Goal: Information Seeking & Learning: Learn about a topic

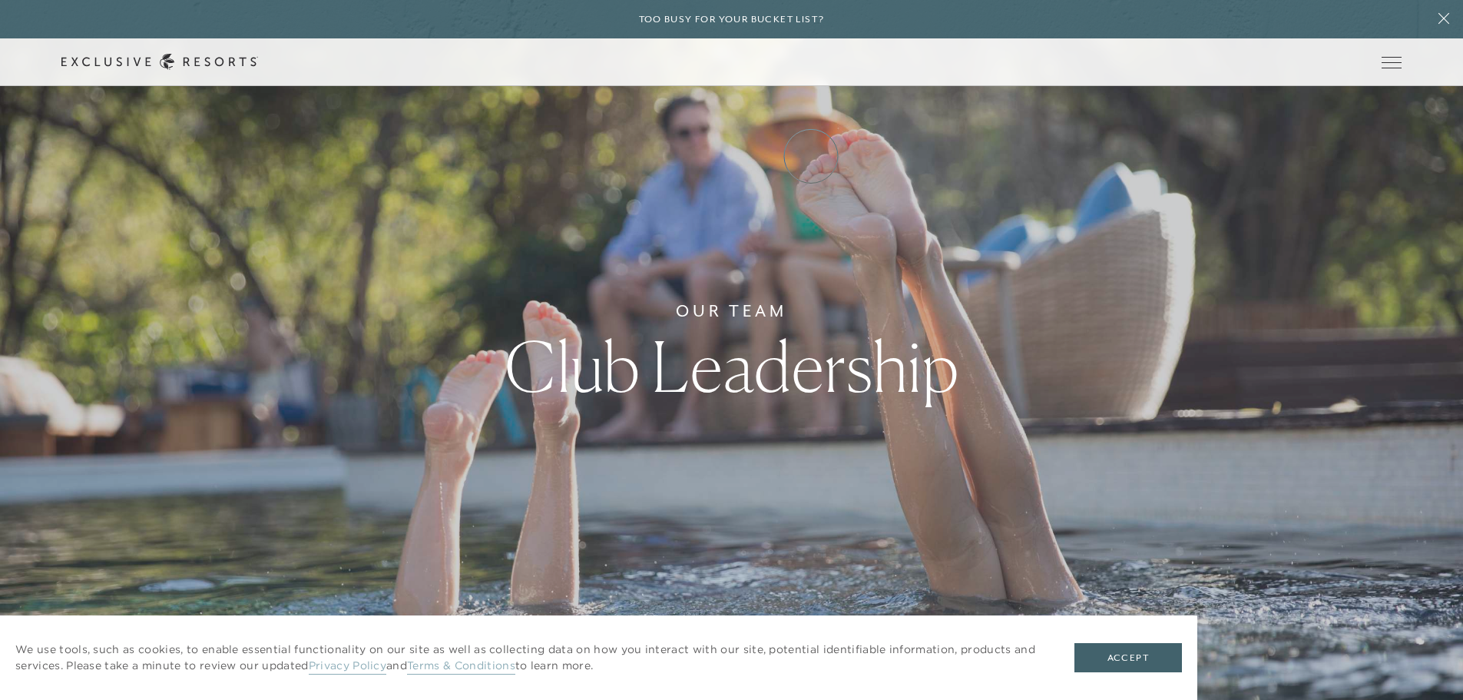
click at [0, 0] on link "Experience Collection" at bounding box center [0, 0] width 0 height 0
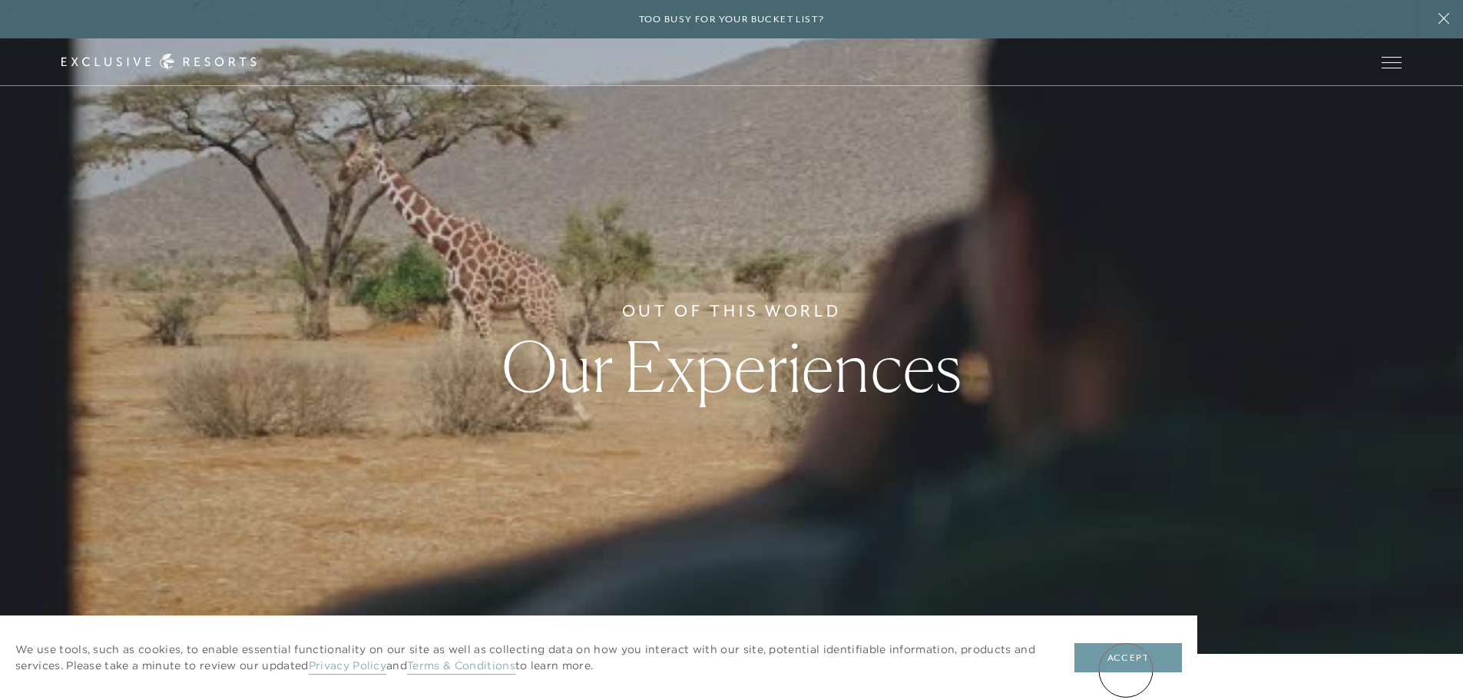
click at [1126, 670] on button "Accept" at bounding box center [1129, 657] width 108 height 29
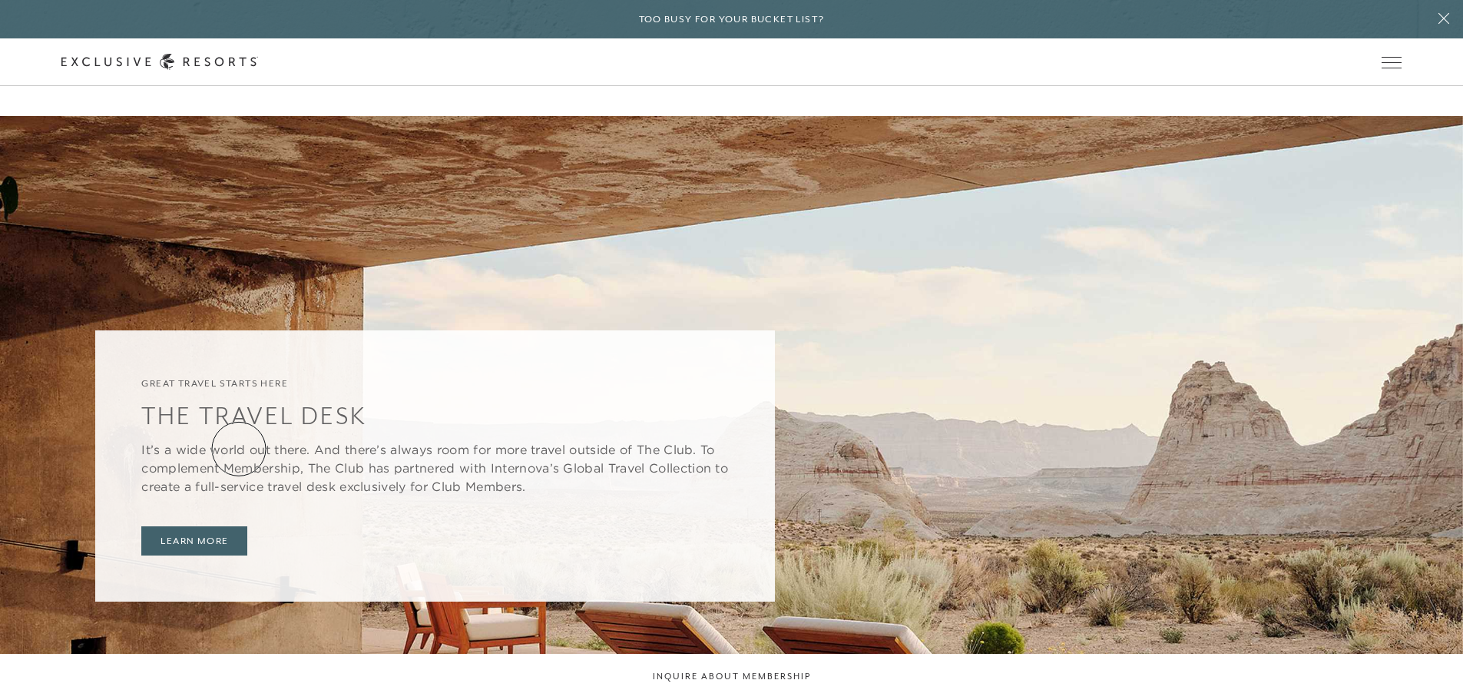
scroll to position [3610, 0]
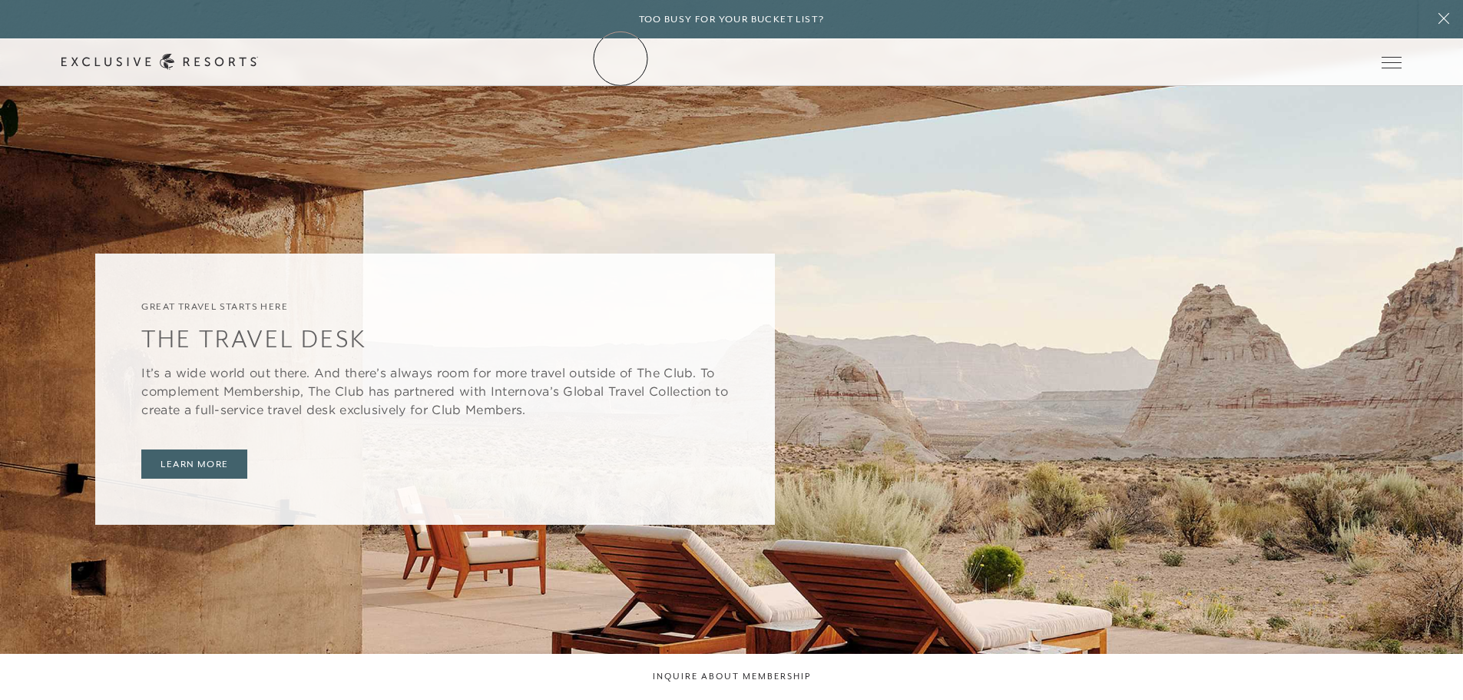
click at [0, 0] on link "The Collection" at bounding box center [0, 0] width 0 height 0
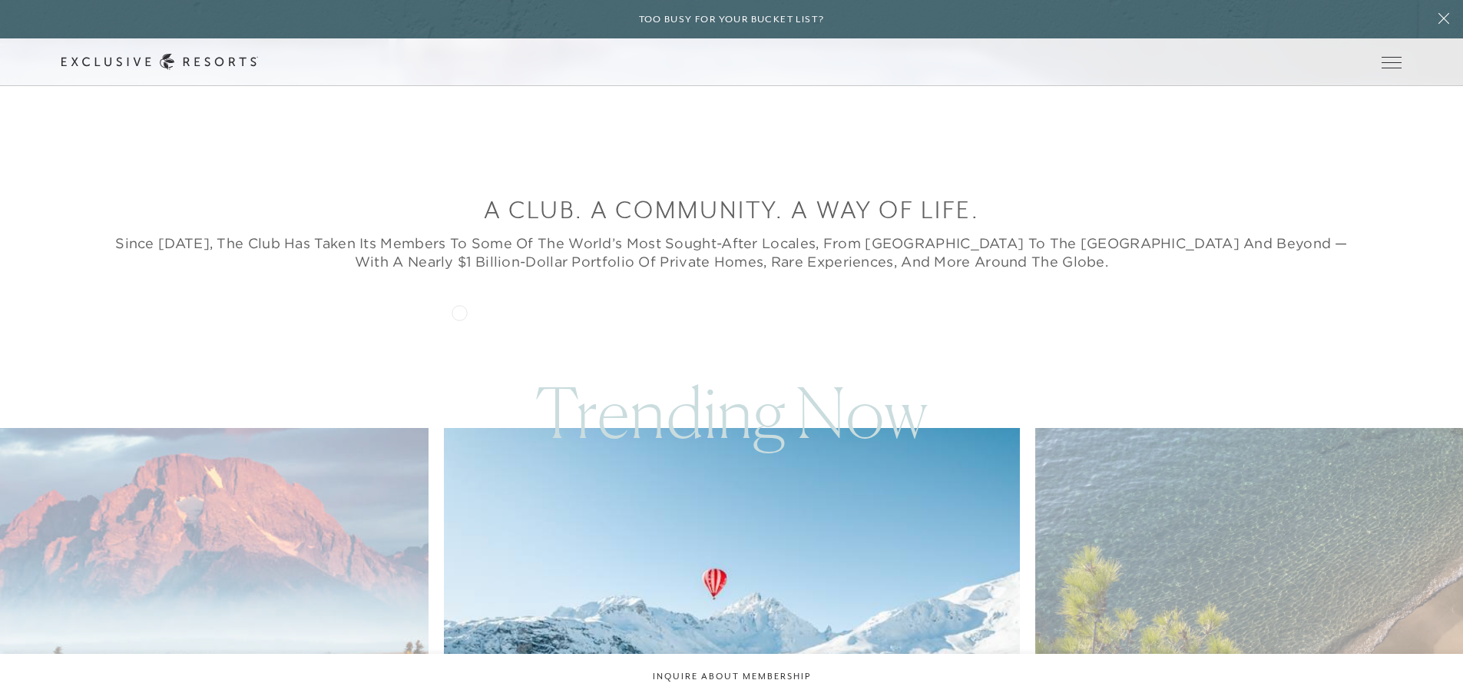
scroll to position [999, 0]
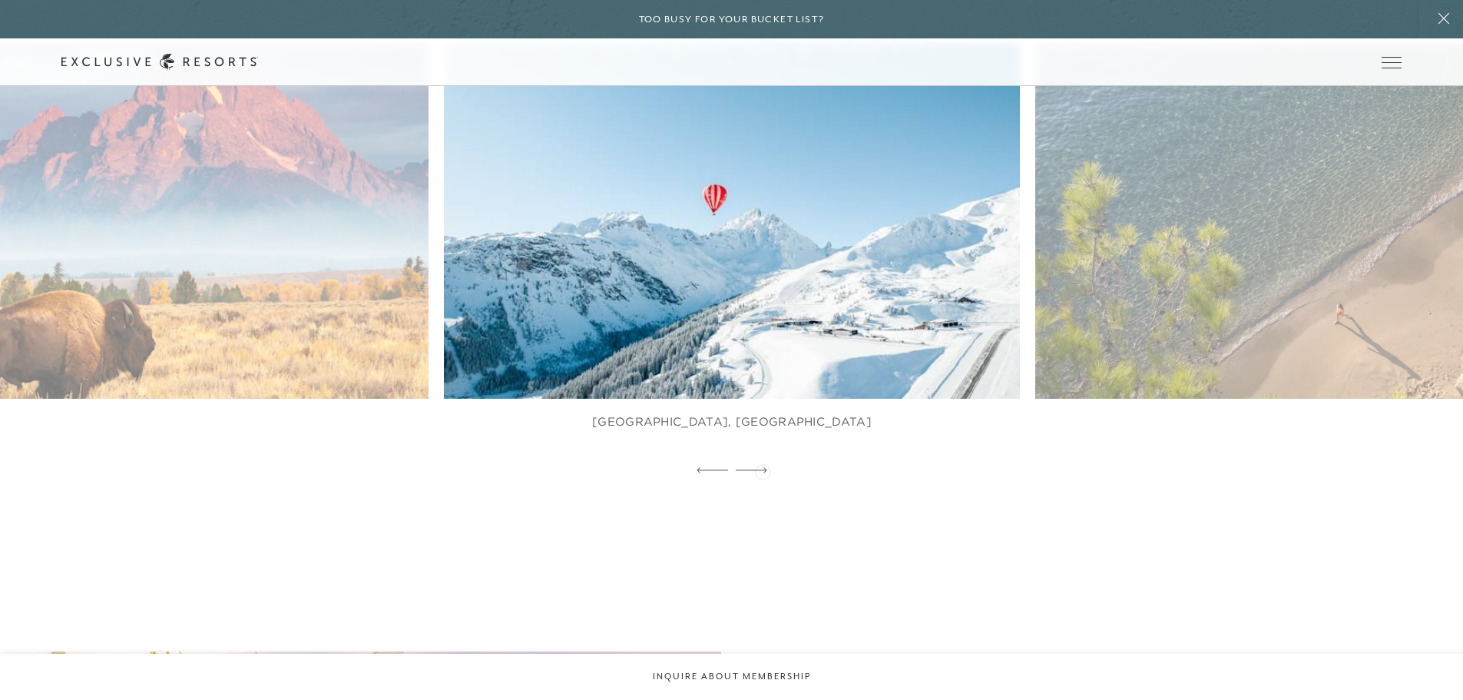
click at [763, 470] on icon at bounding box center [751, 469] width 31 height 5
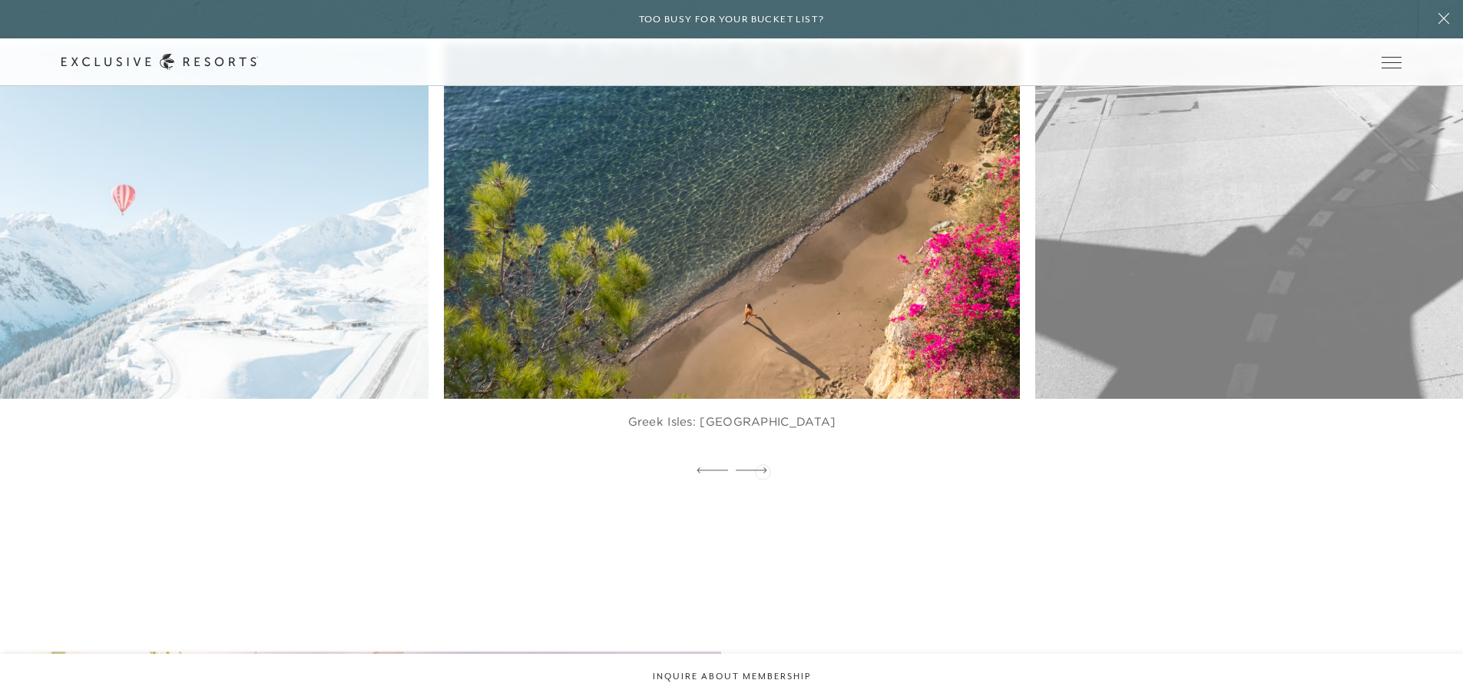
click at [763, 470] on icon at bounding box center [751, 469] width 31 height 5
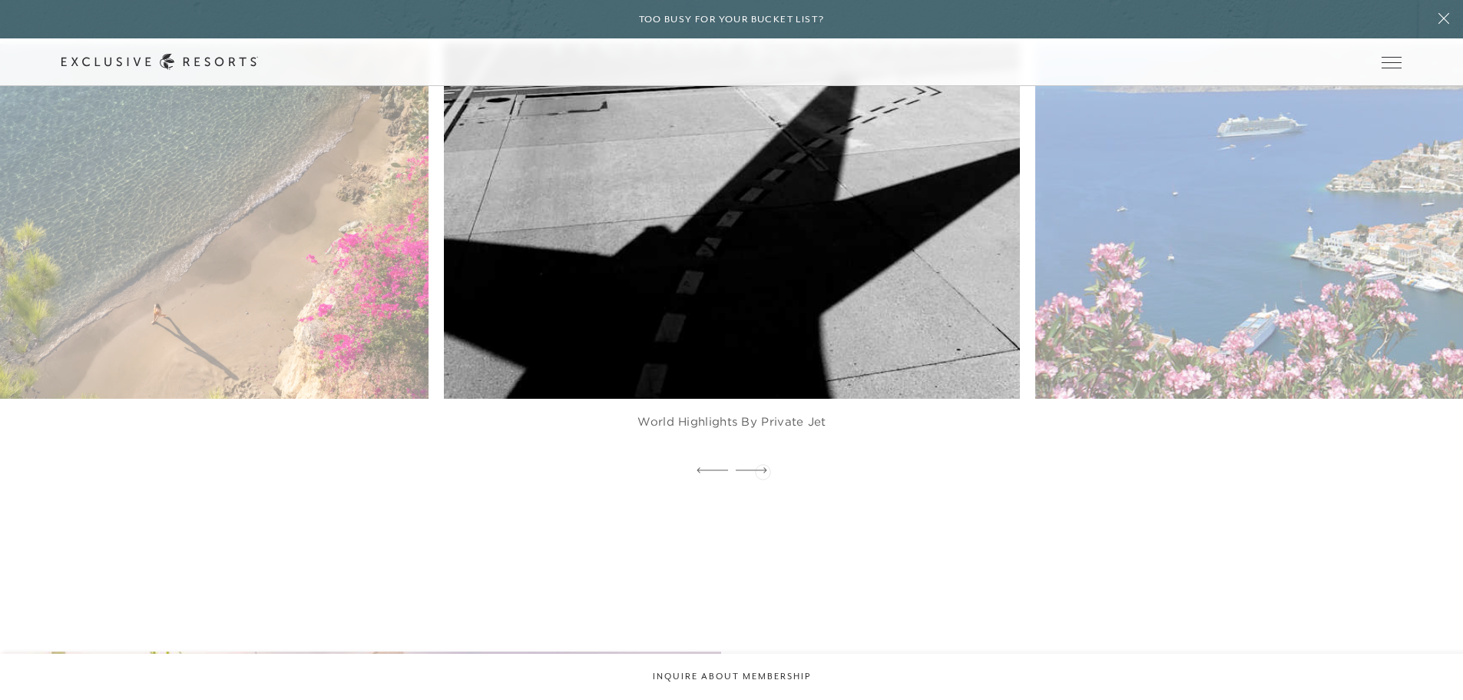
click at [763, 470] on icon at bounding box center [751, 469] width 31 height 5
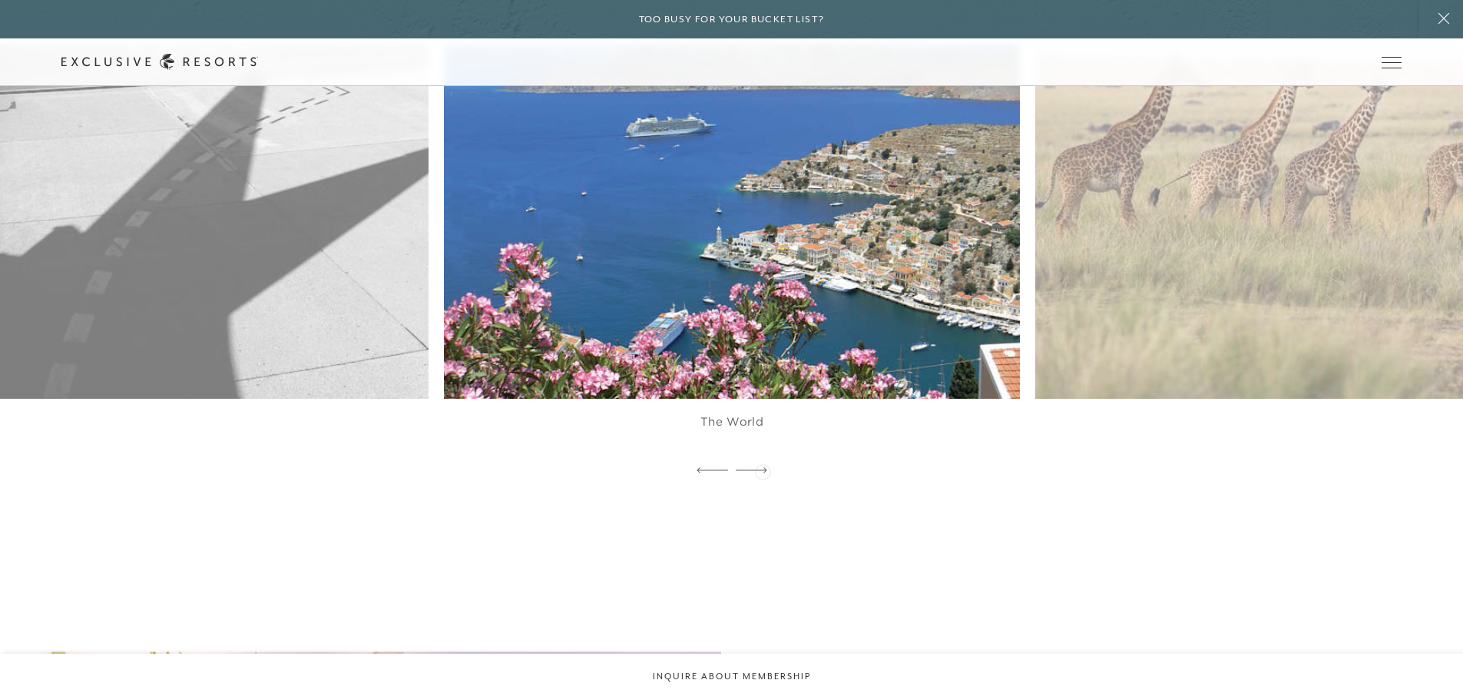
click at [763, 470] on icon at bounding box center [751, 469] width 31 height 5
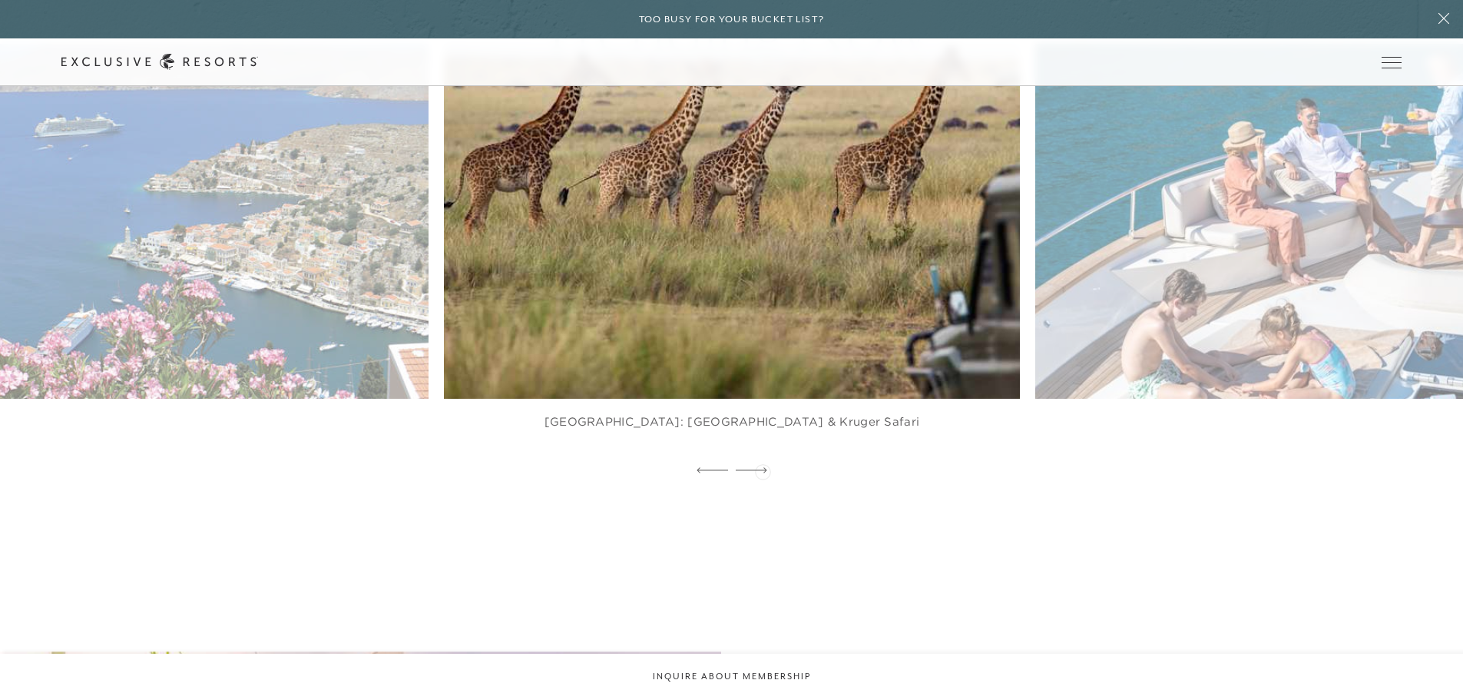
click at [763, 470] on icon at bounding box center [751, 469] width 31 height 5
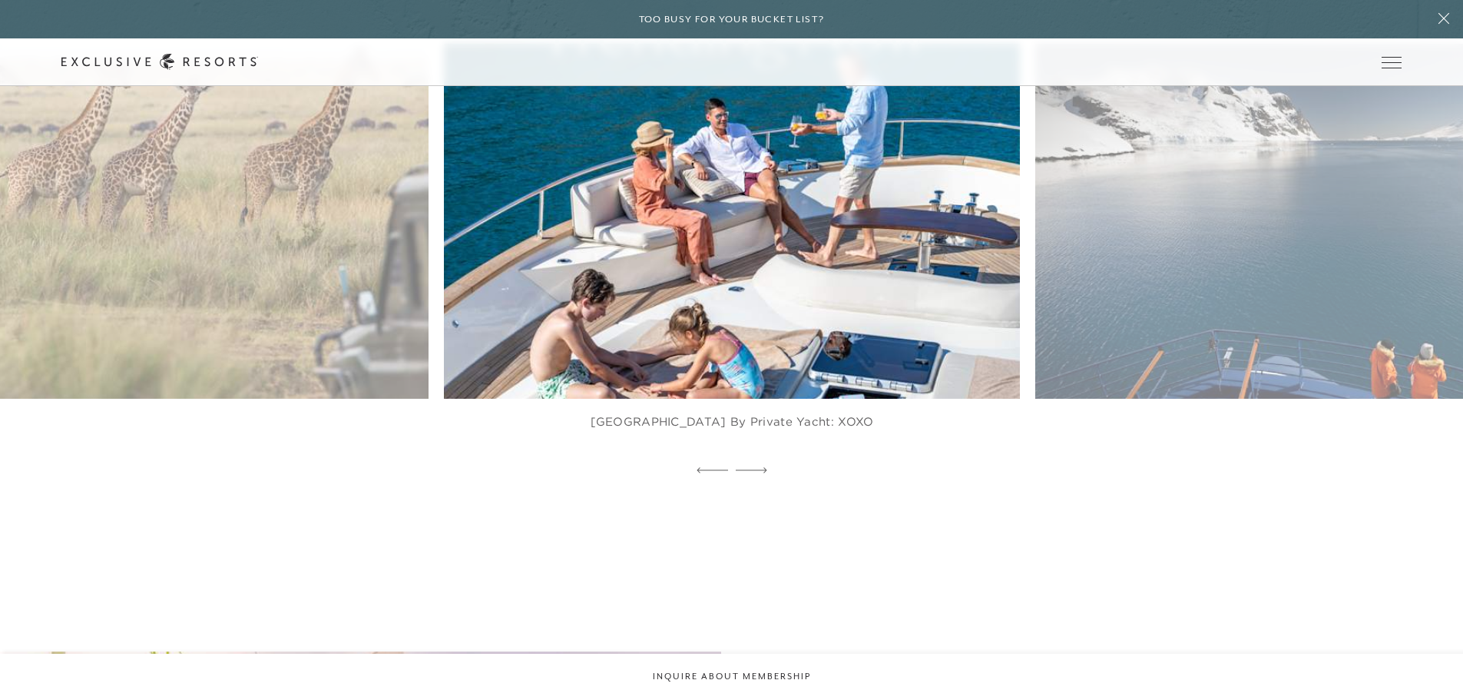
click at [763, 470] on icon at bounding box center [751, 469] width 31 height 5
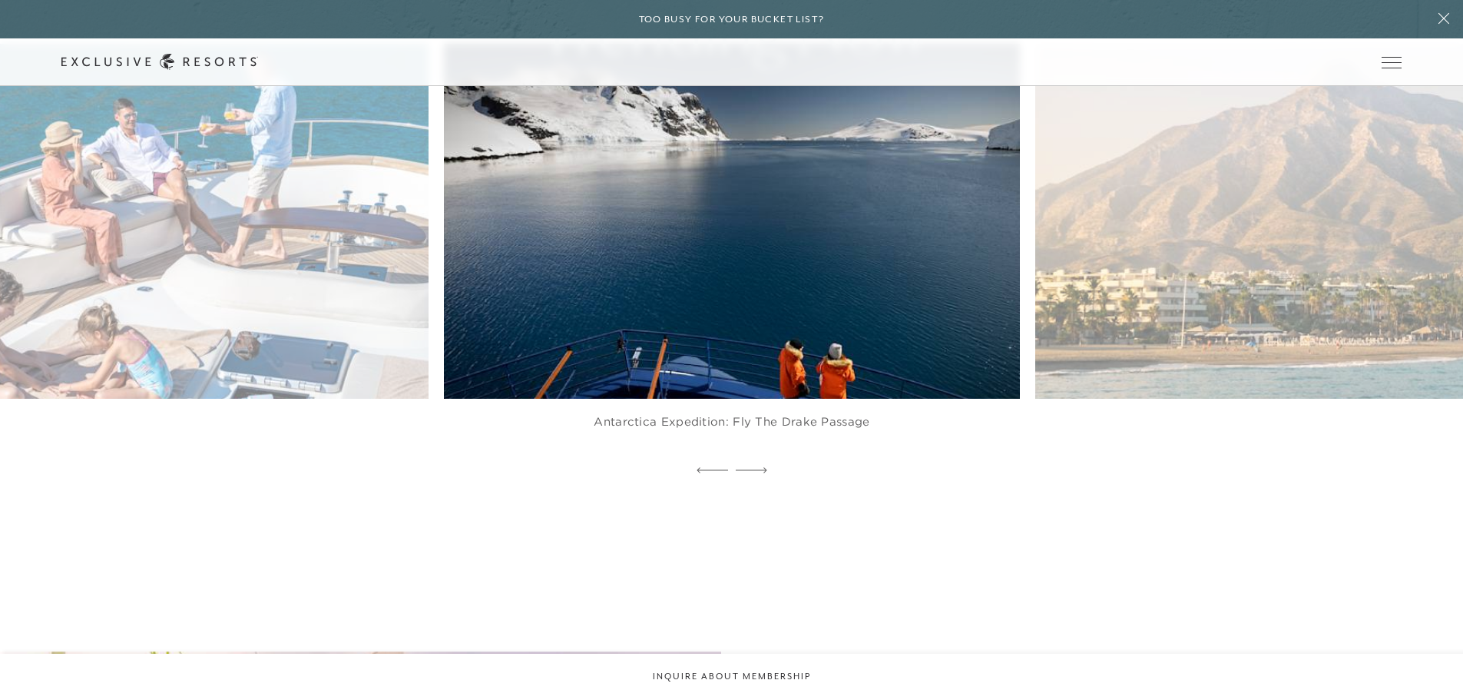
click at [763, 470] on icon at bounding box center [751, 469] width 31 height 5
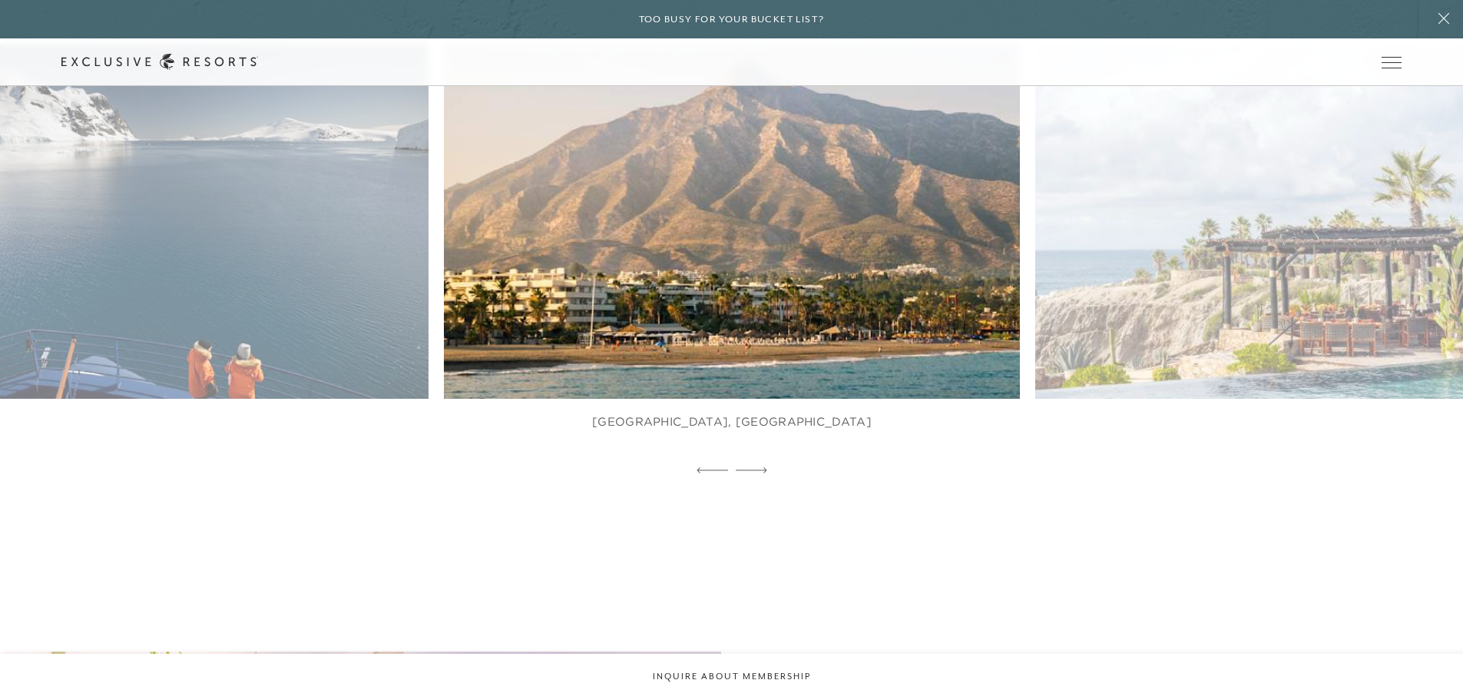
click at [763, 470] on icon at bounding box center [751, 469] width 31 height 5
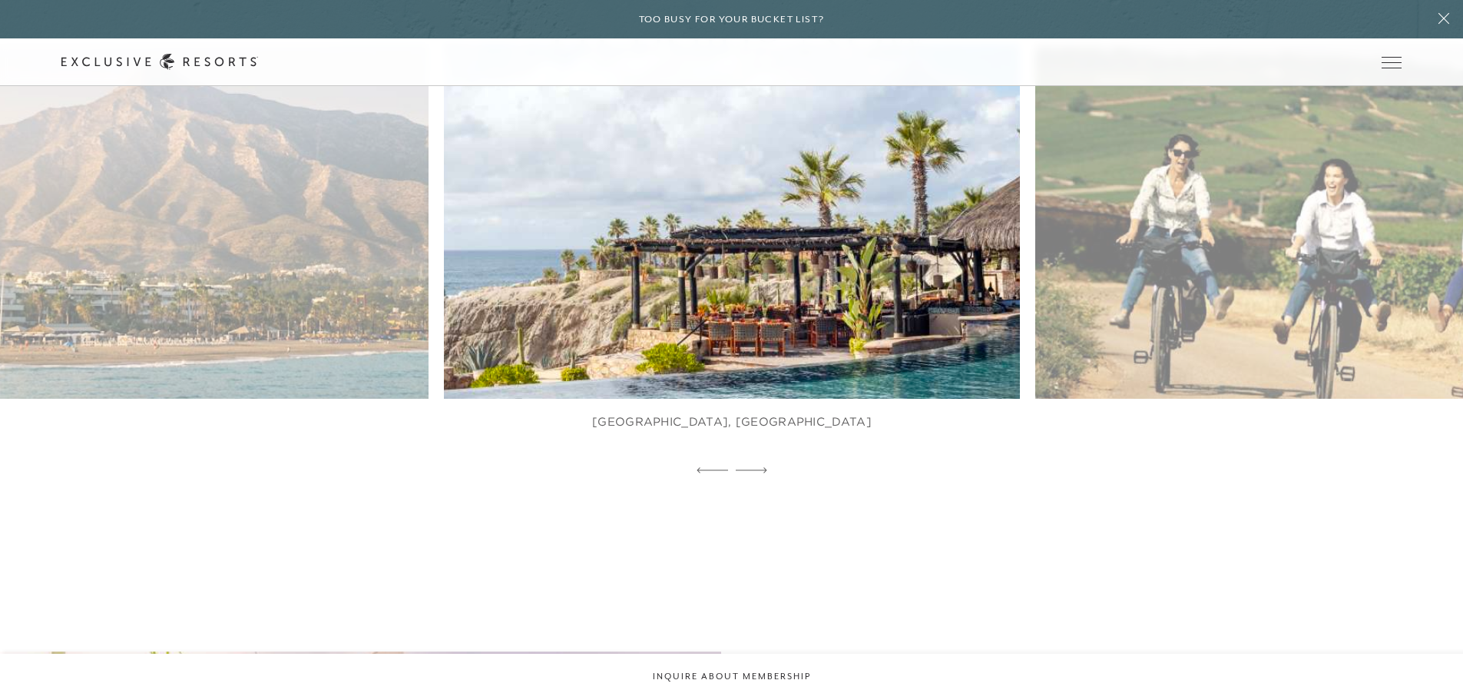
click at [763, 470] on icon at bounding box center [751, 469] width 31 height 5
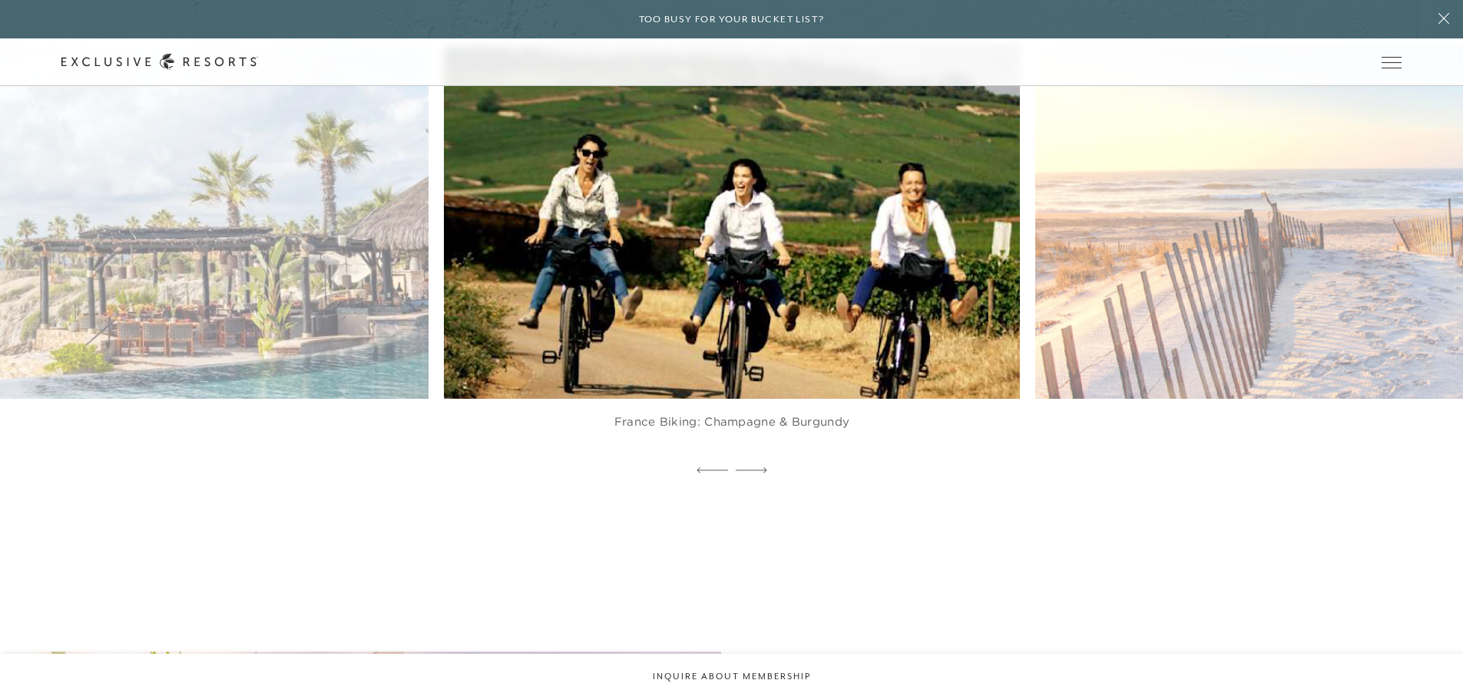
click at [763, 470] on icon at bounding box center [751, 469] width 31 height 5
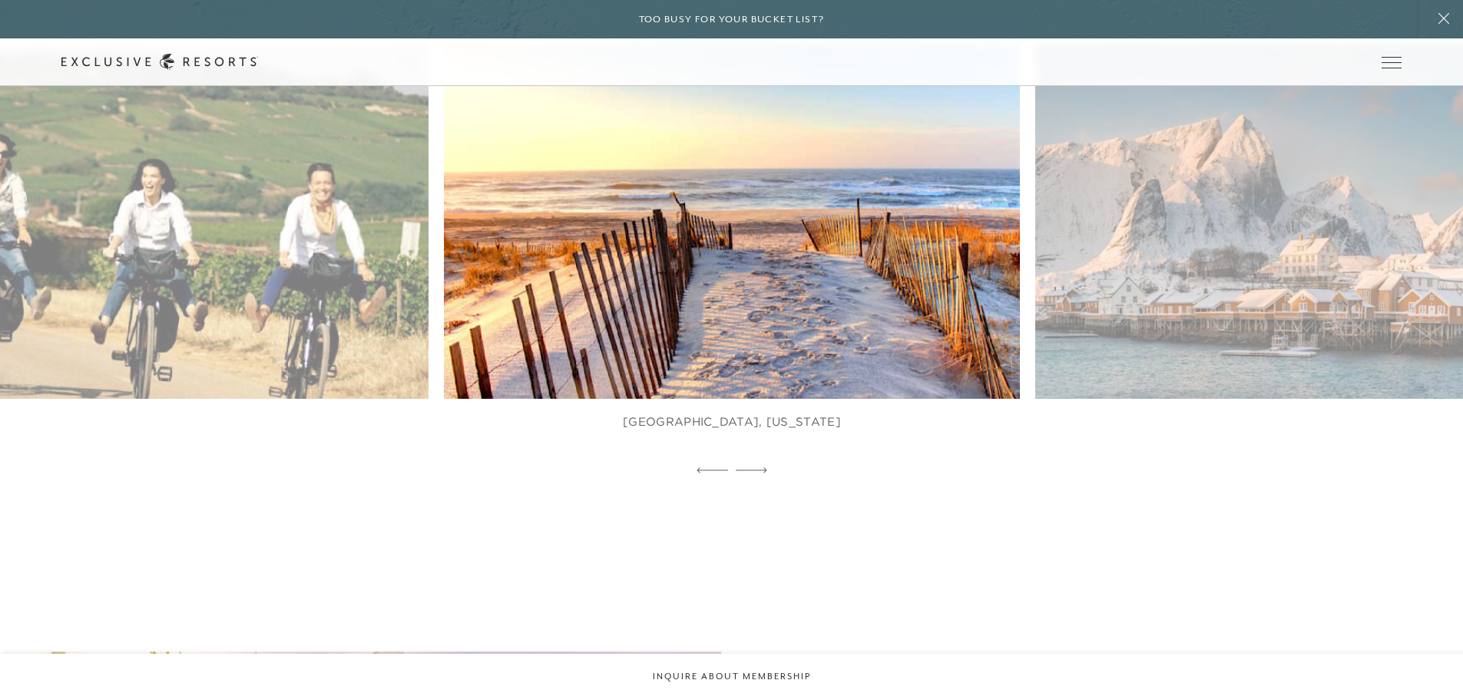
click at [763, 470] on icon at bounding box center [751, 469] width 31 height 5
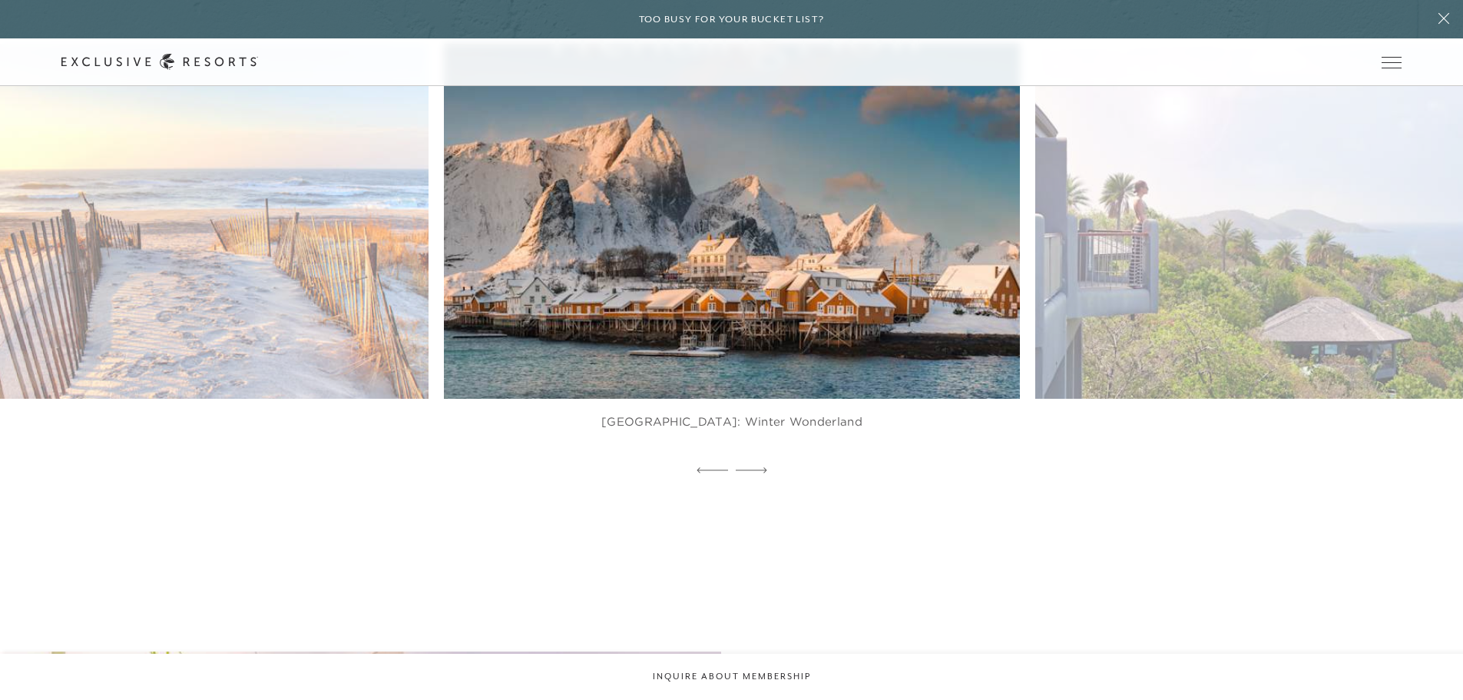
click at [763, 470] on icon at bounding box center [751, 469] width 31 height 5
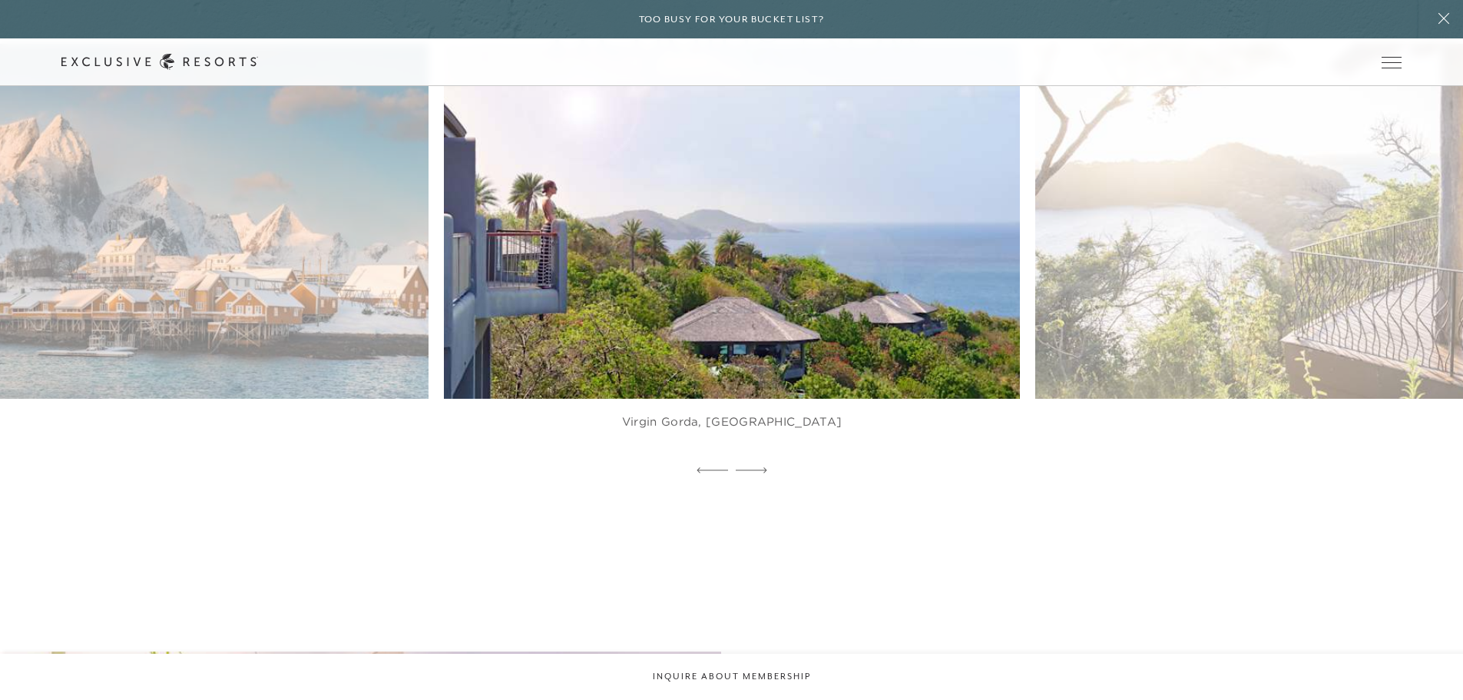
click at [763, 470] on icon at bounding box center [751, 469] width 31 height 5
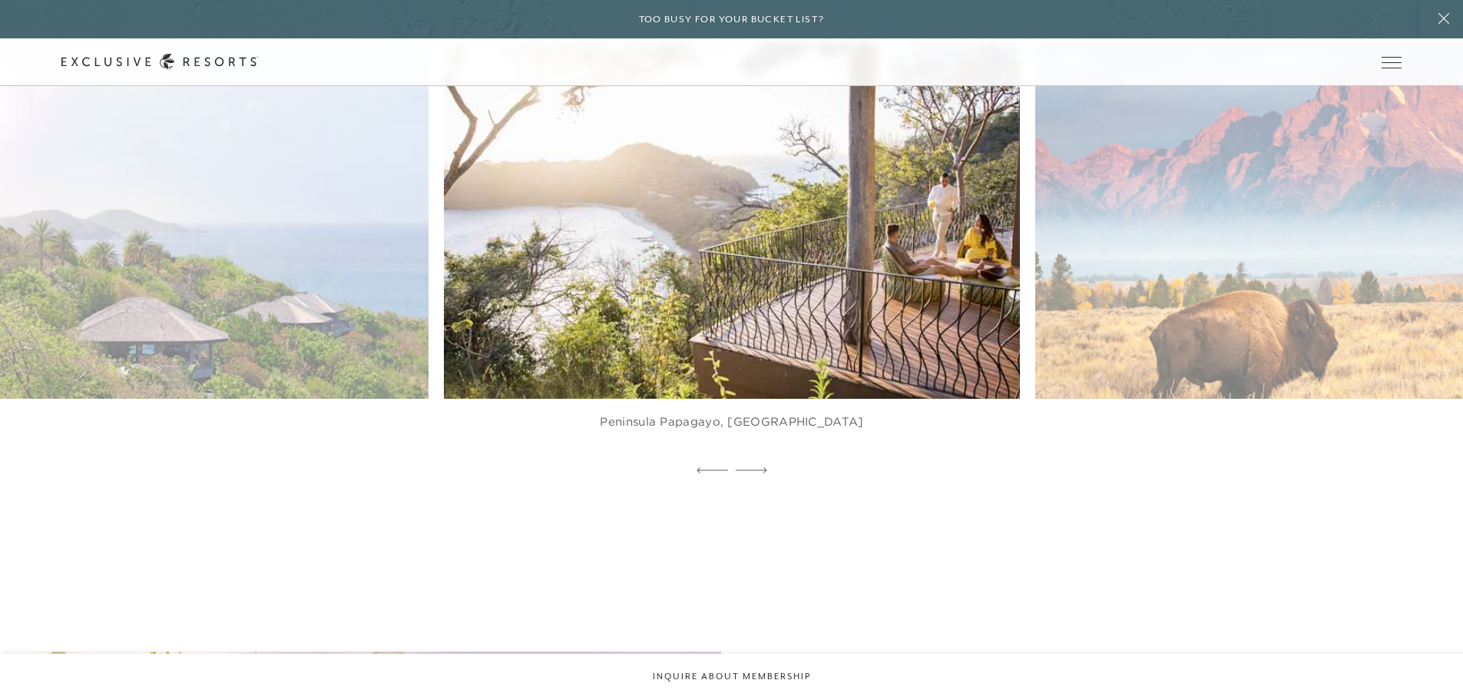
click at [763, 470] on icon at bounding box center [751, 469] width 31 height 5
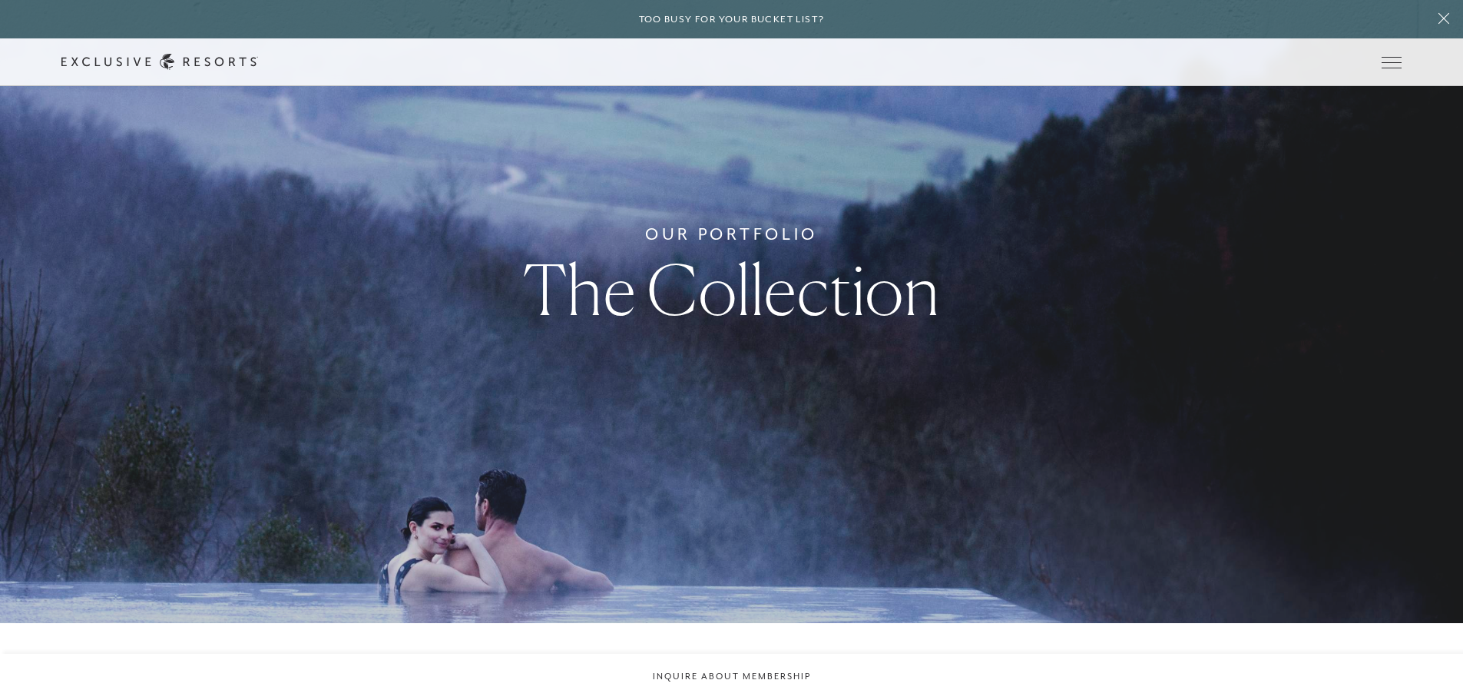
scroll to position [0, 0]
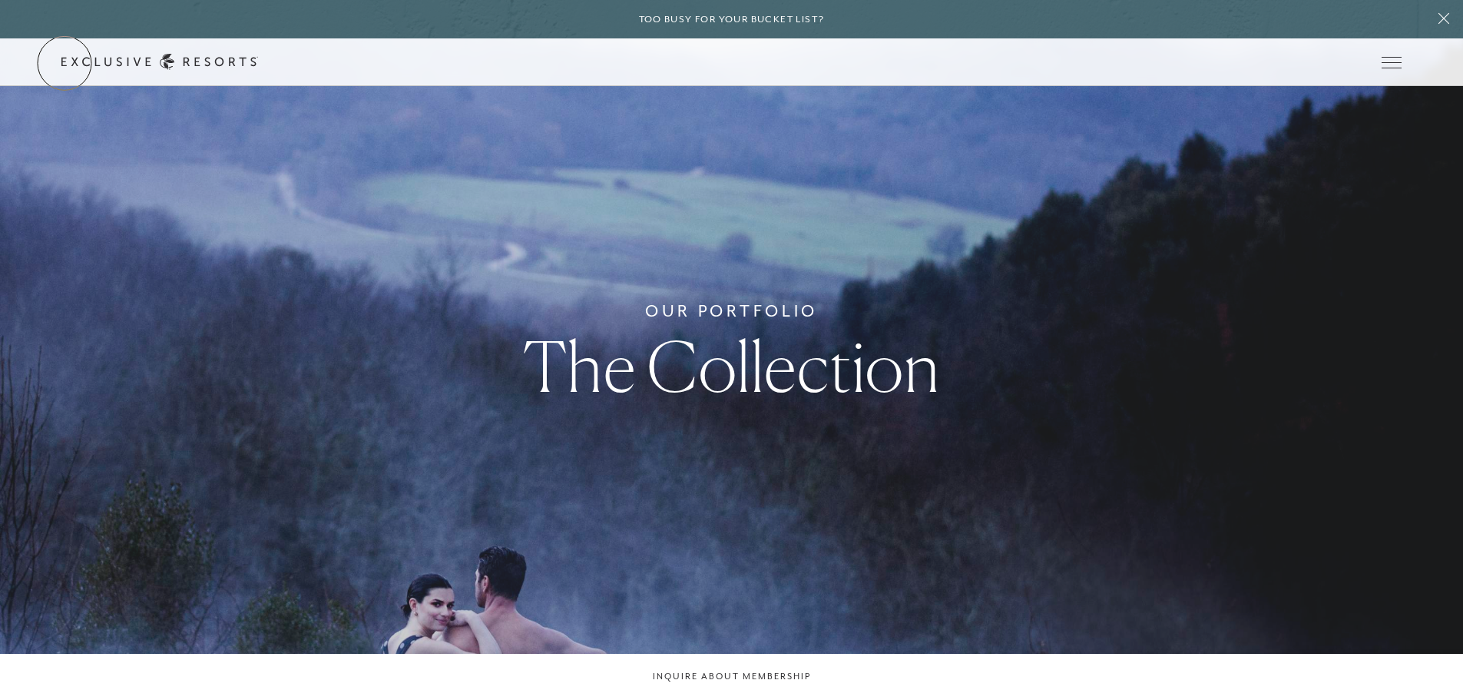
click at [0, 0] on link "Get Started" at bounding box center [0, 0] width 0 height 0
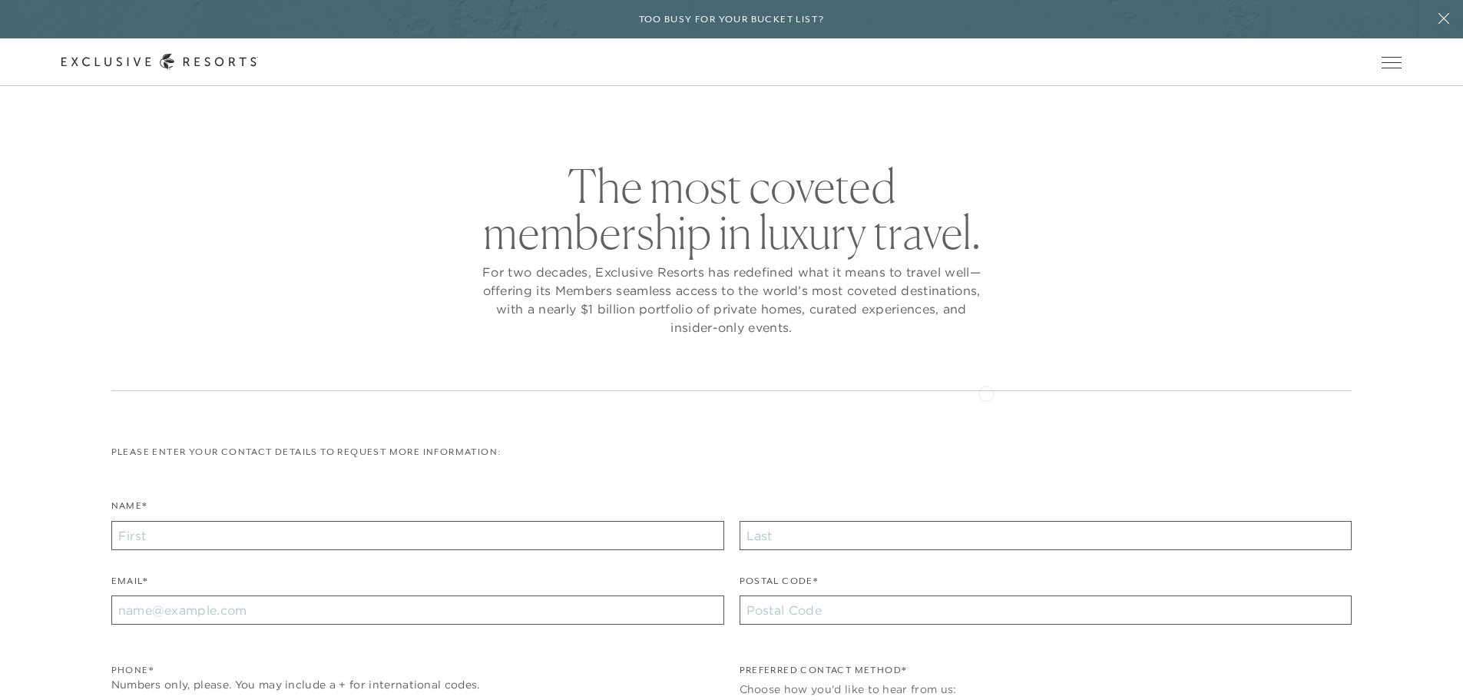
scroll to position [77, 0]
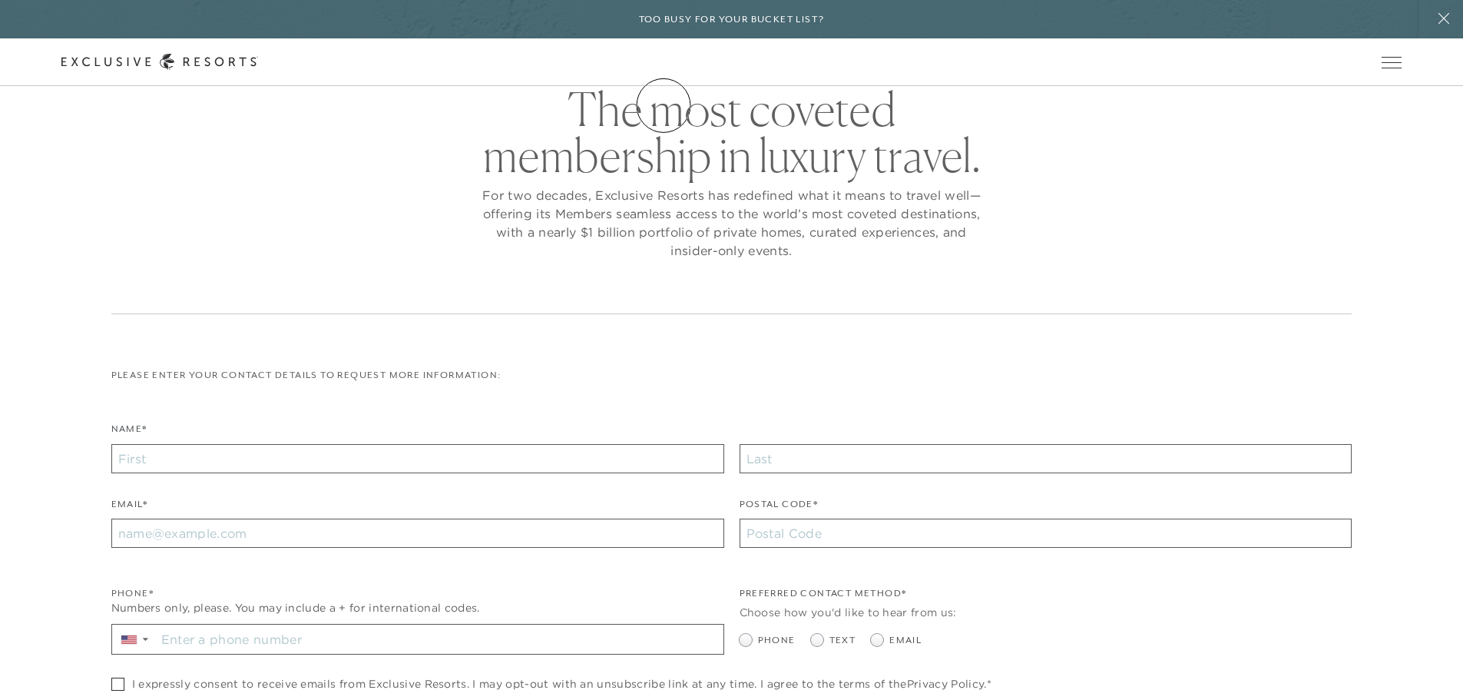
click at [0, 0] on link "Residence Collection" at bounding box center [0, 0] width 0 height 0
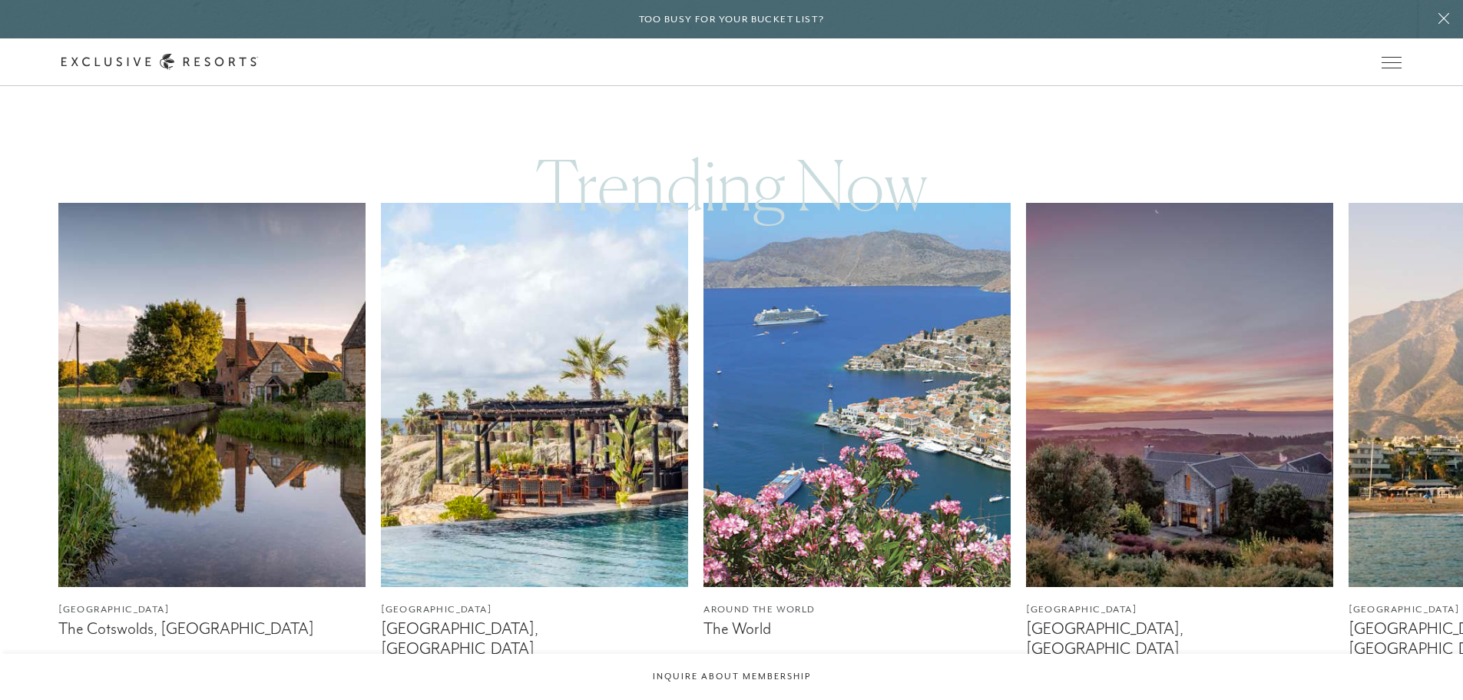
scroll to position [922, 0]
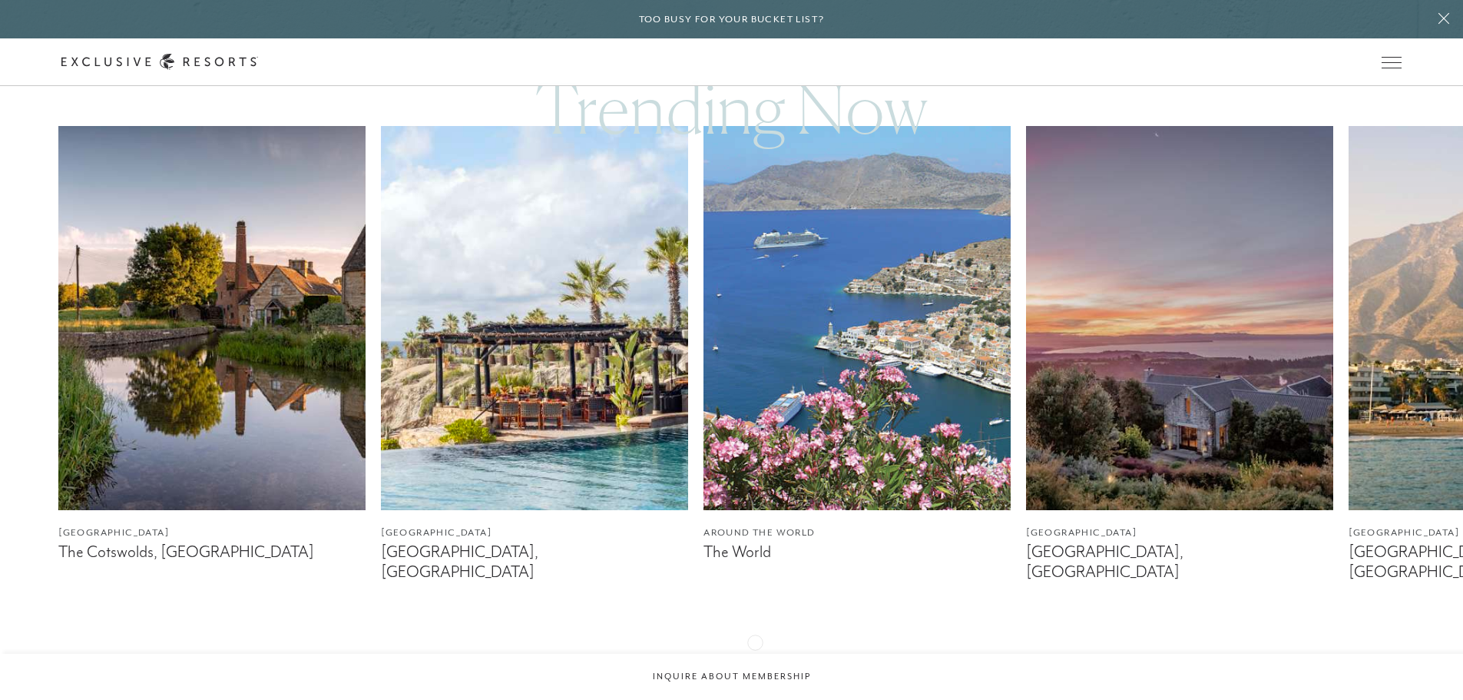
click at [755, 654] on icon at bounding box center [751, 657] width 31 height 6
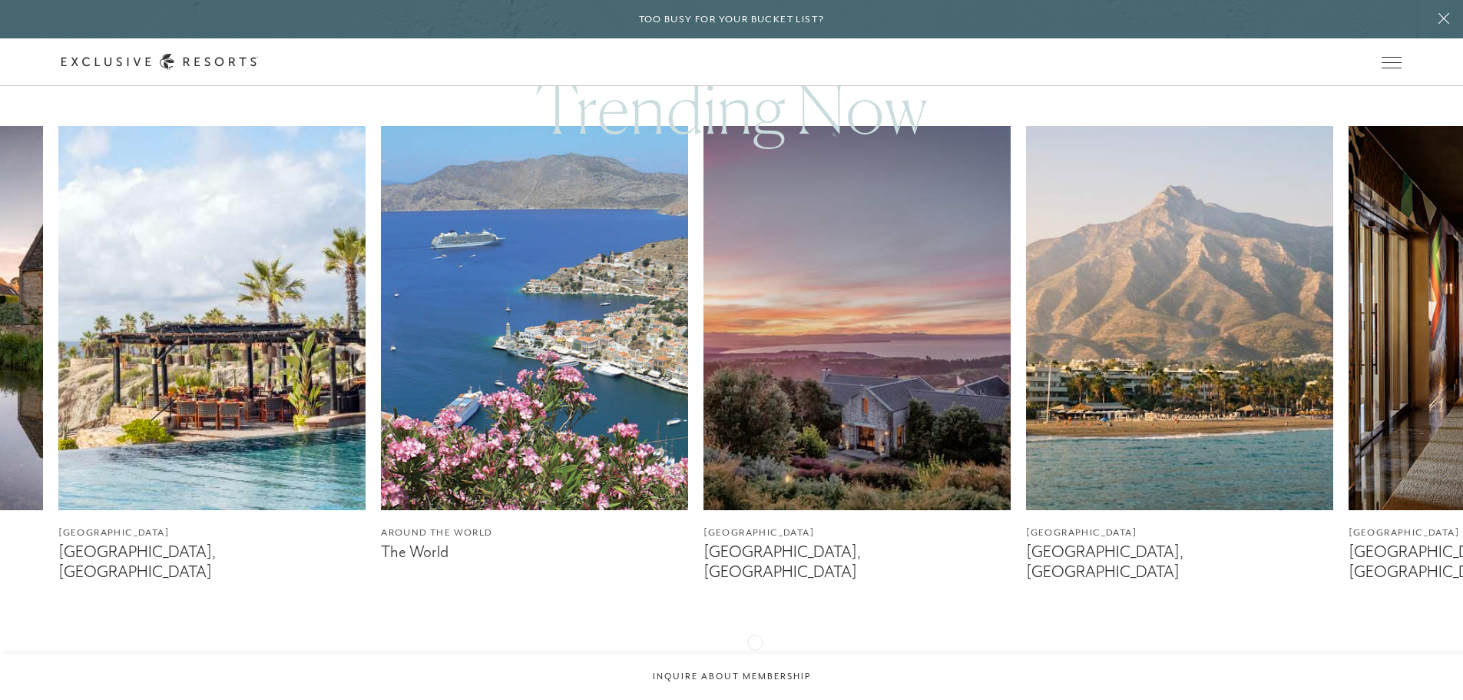
click at [755, 654] on icon at bounding box center [751, 657] width 31 height 6
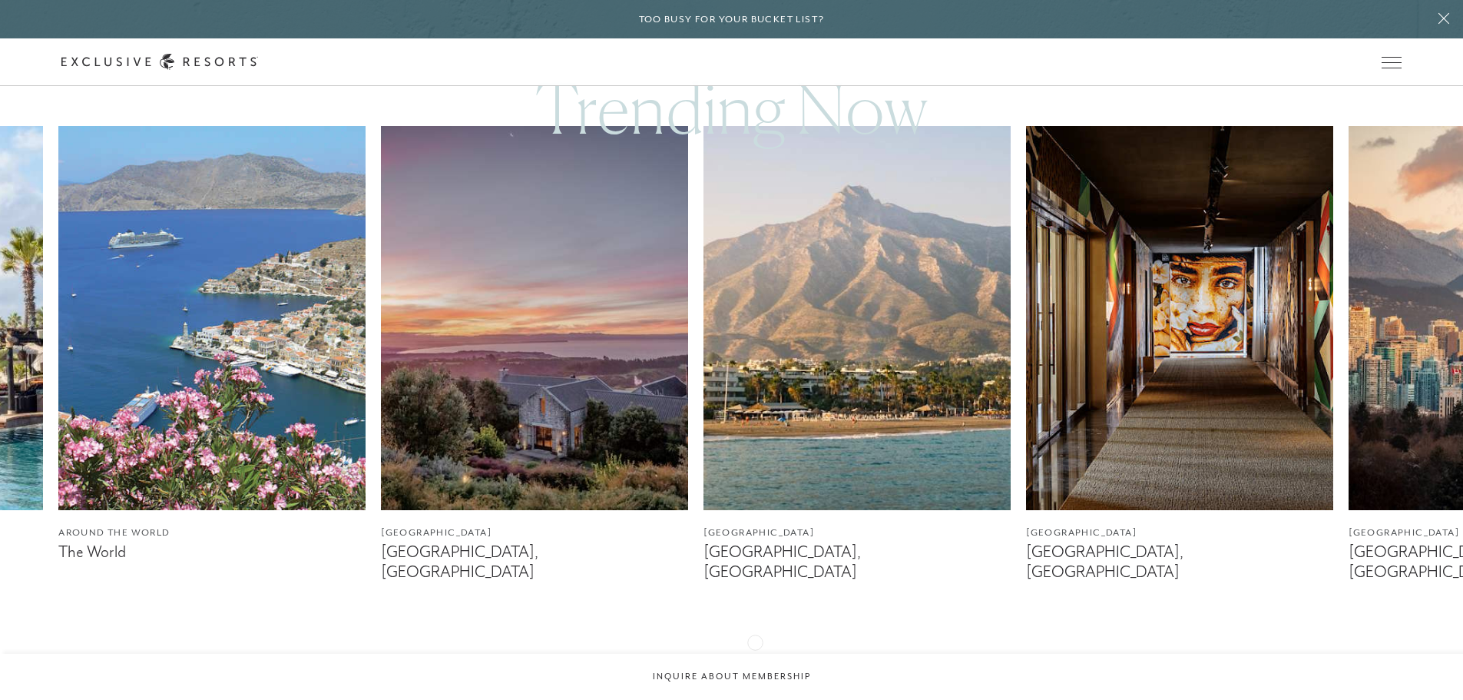
click at [755, 654] on icon at bounding box center [751, 657] width 31 height 6
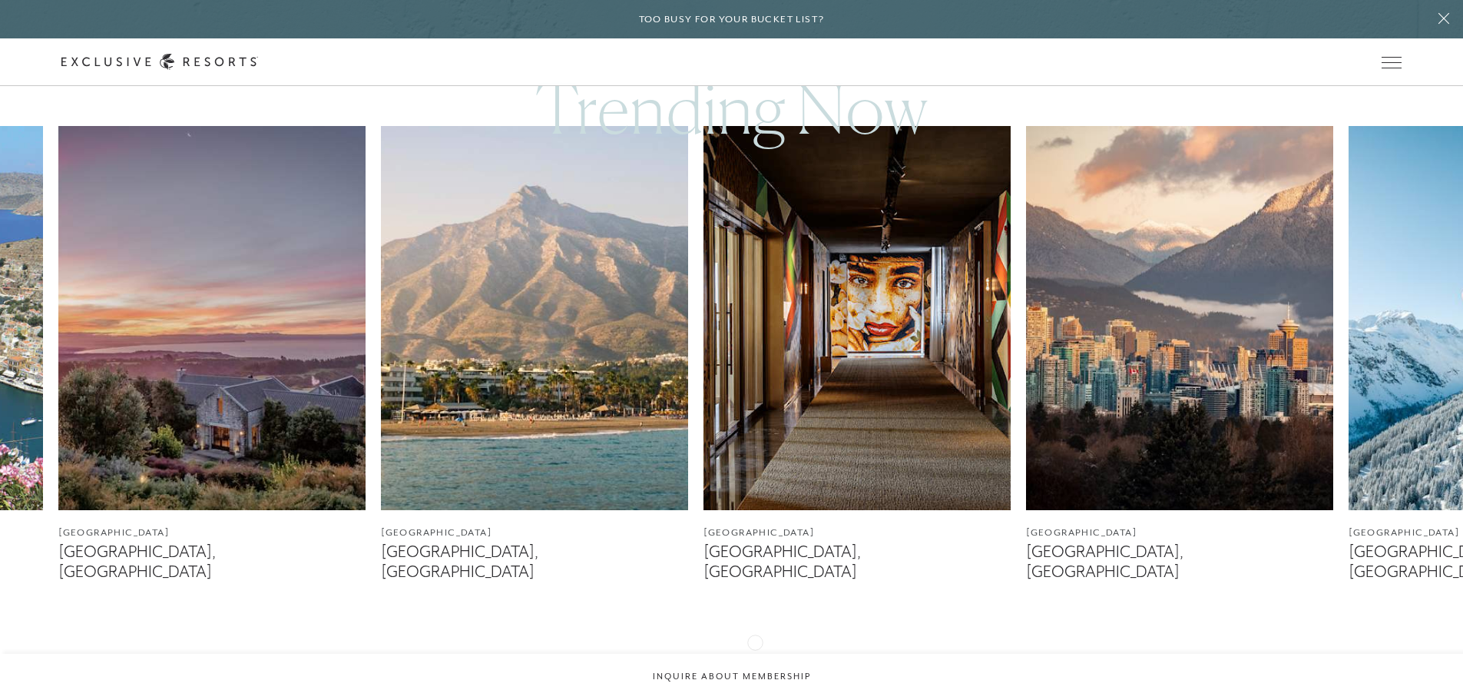
click at [755, 654] on icon at bounding box center [751, 657] width 31 height 6
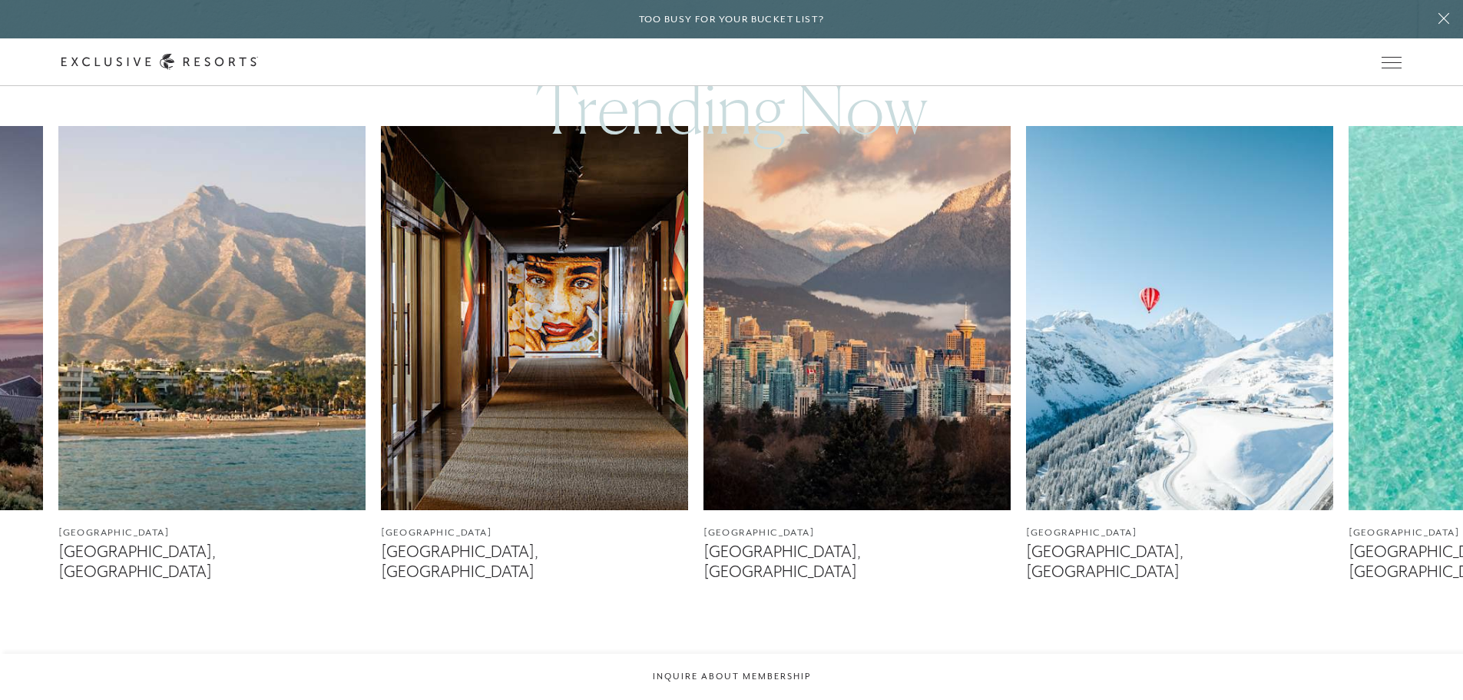
click at [755, 654] on icon at bounding box center [751, 657] width 31 height 6
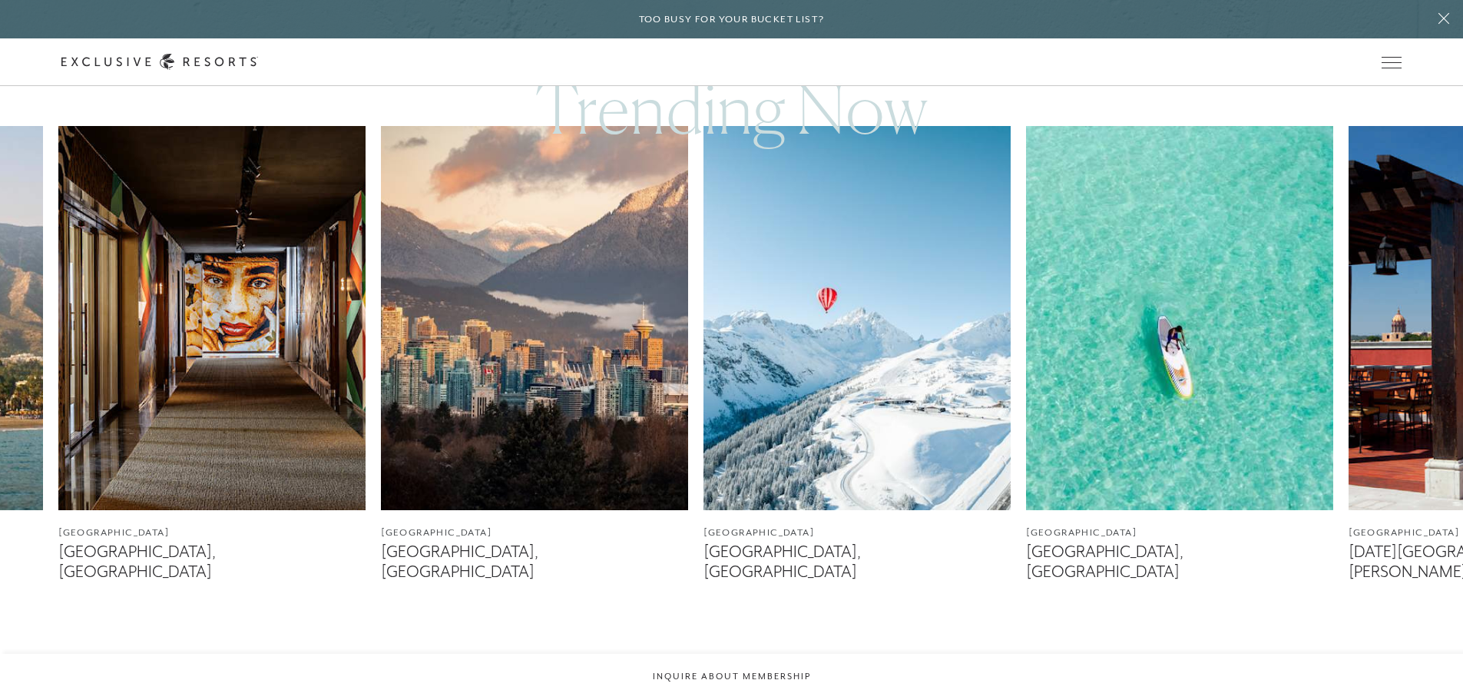
click at [755, 654] on icon at bounding box center [751, 657] width 31 height 6
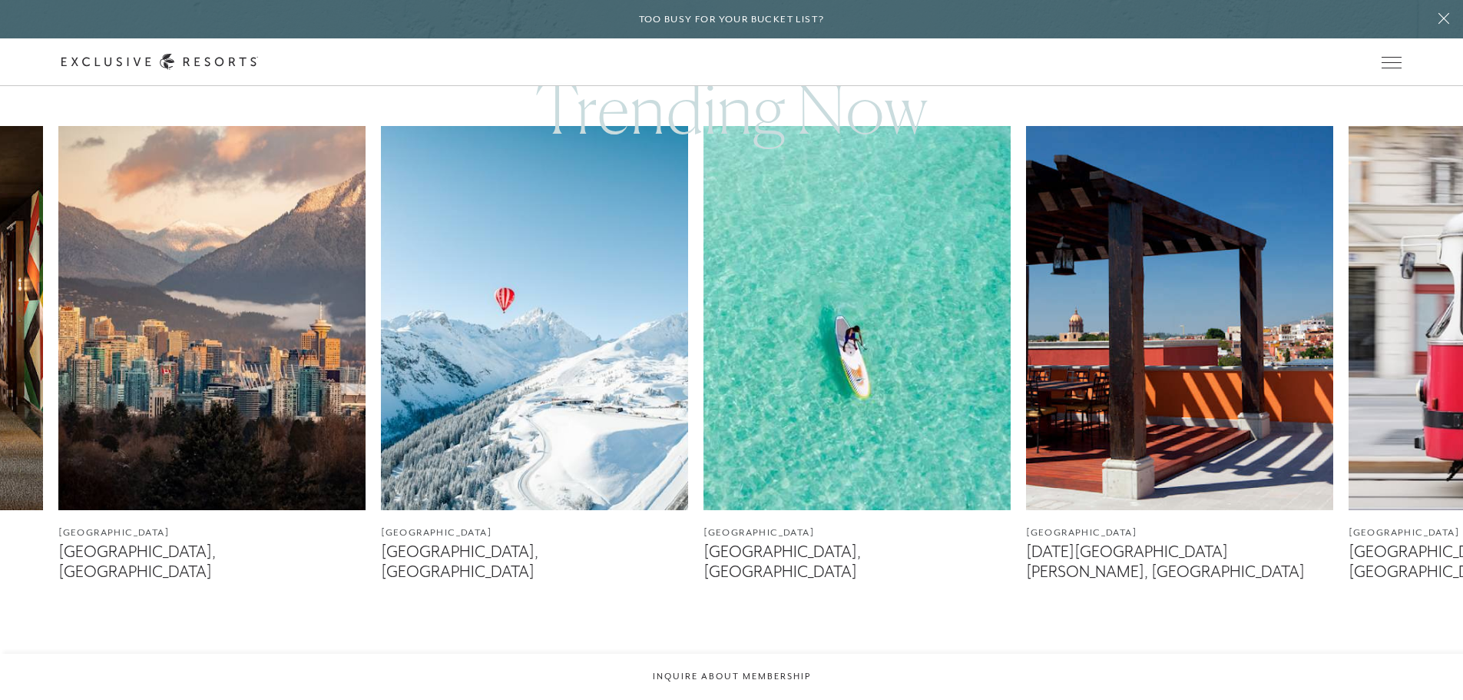
click at [755, 654] on icon at bounding box center [751, 657] width 31 height 6
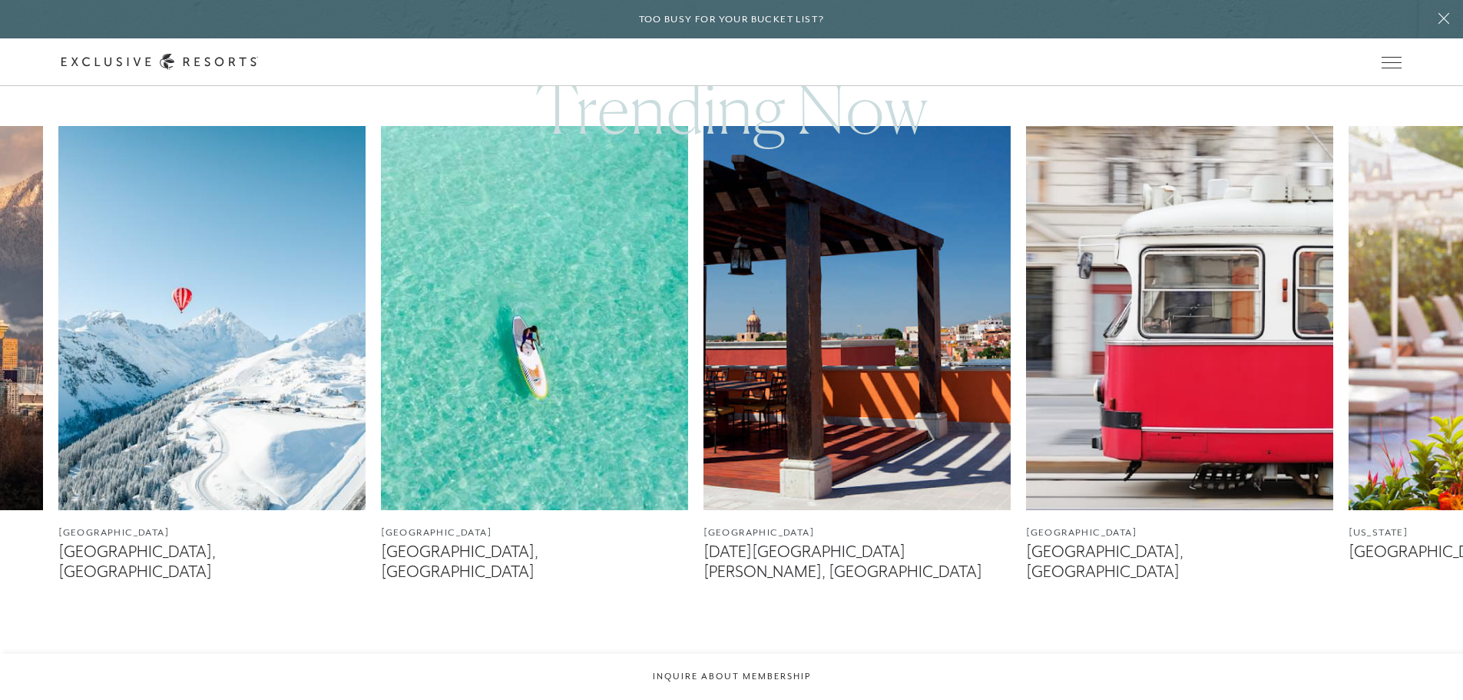
click at [755, 654] on icon at bounding box center [751, 657] width 31 height 6
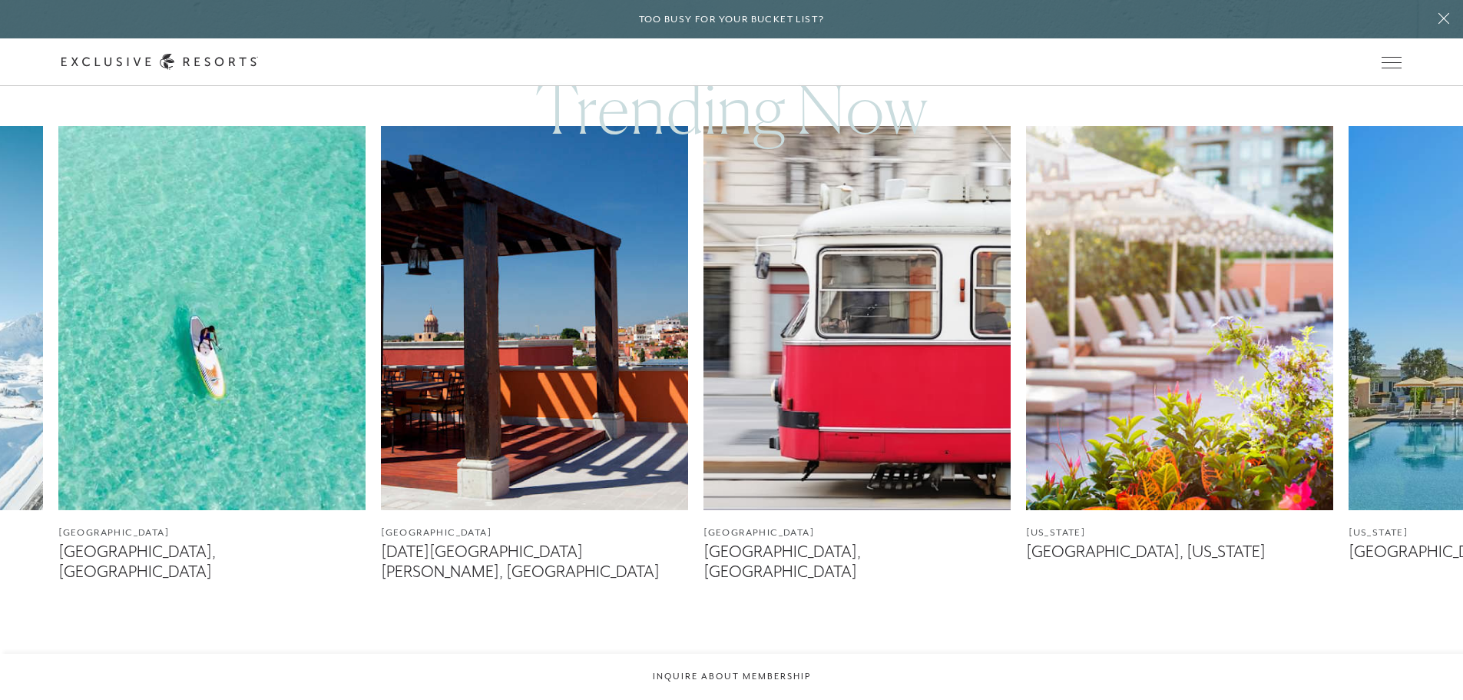
click at [755, 654] on icon at bounding box center [751, 657] width 31 height 6
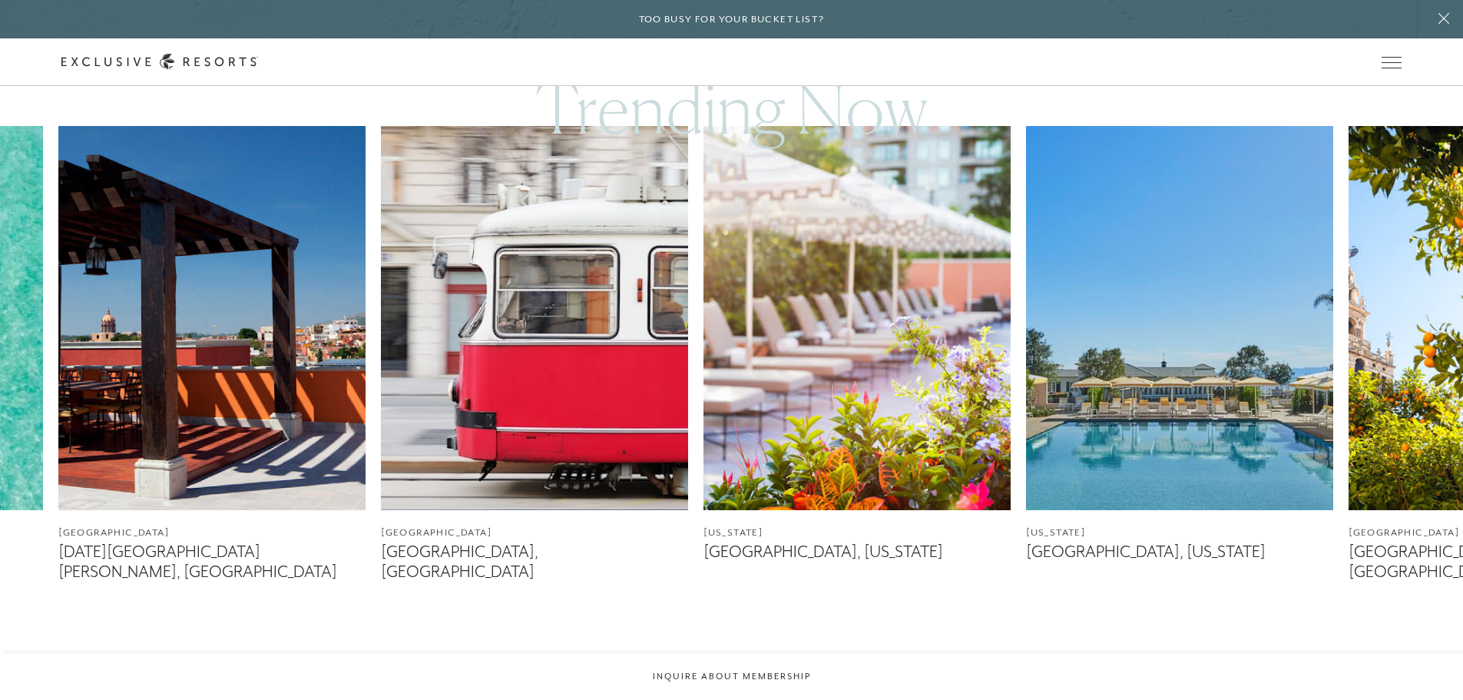
click at [755, 654] on icon at bounding box center [751, 657] width 31 height 6
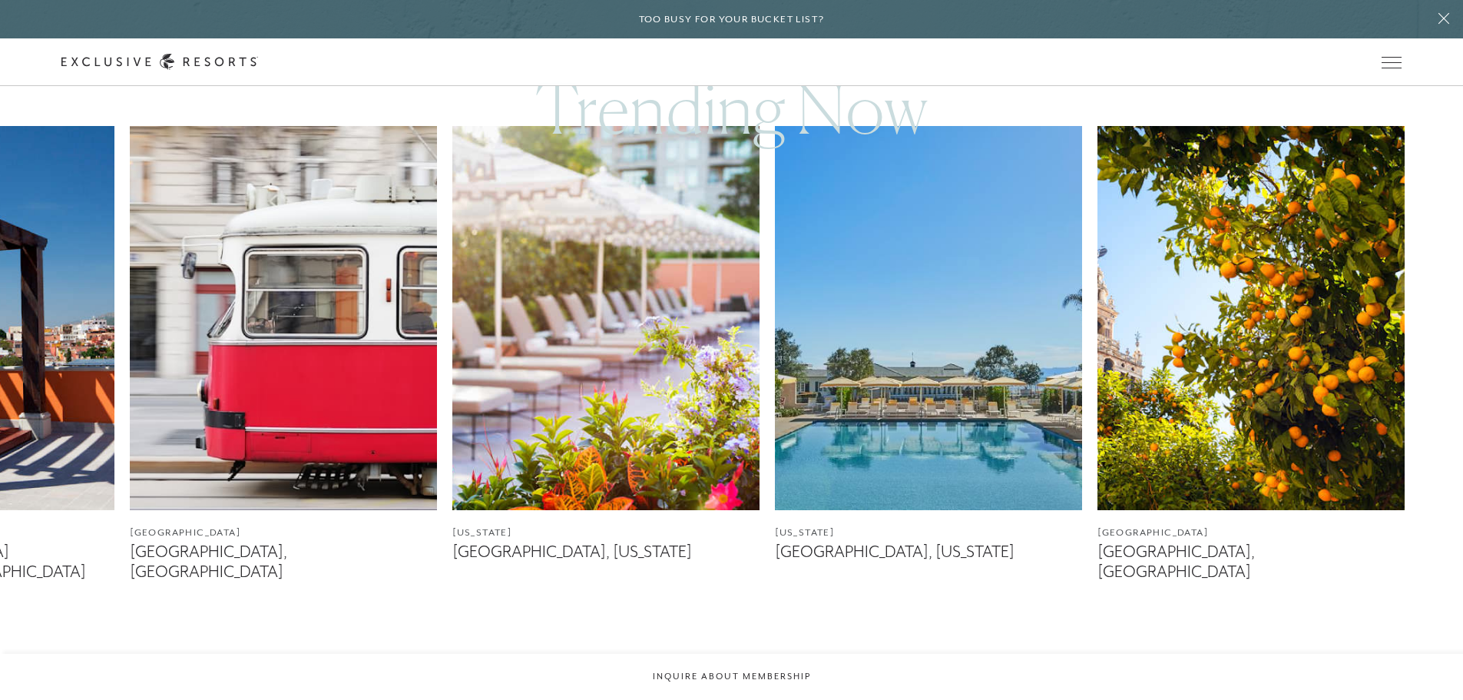
click at [755, 654] on icon at bounding box center [751, 657] width 31 height 6
click at [597, 395] on img at bounding box center [605, 318] width 307 height 384
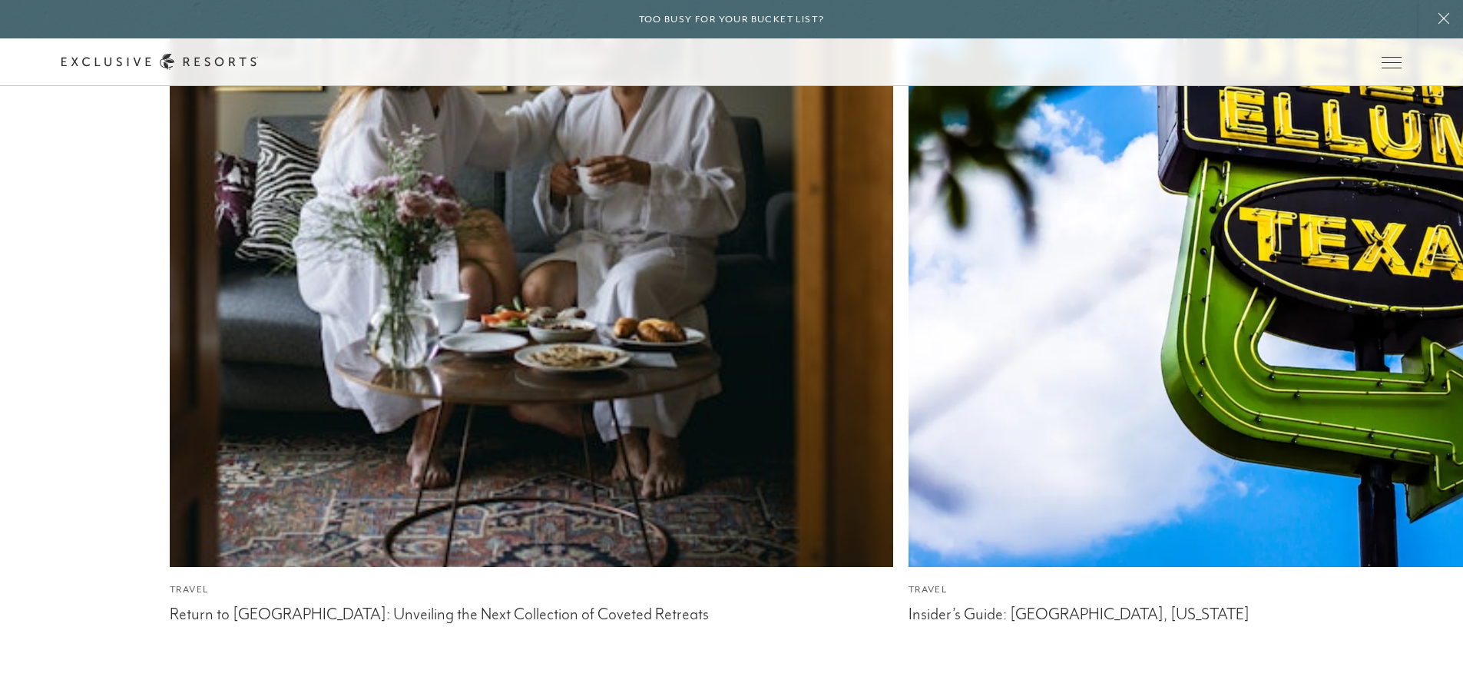
scroll to position [4651, 0]
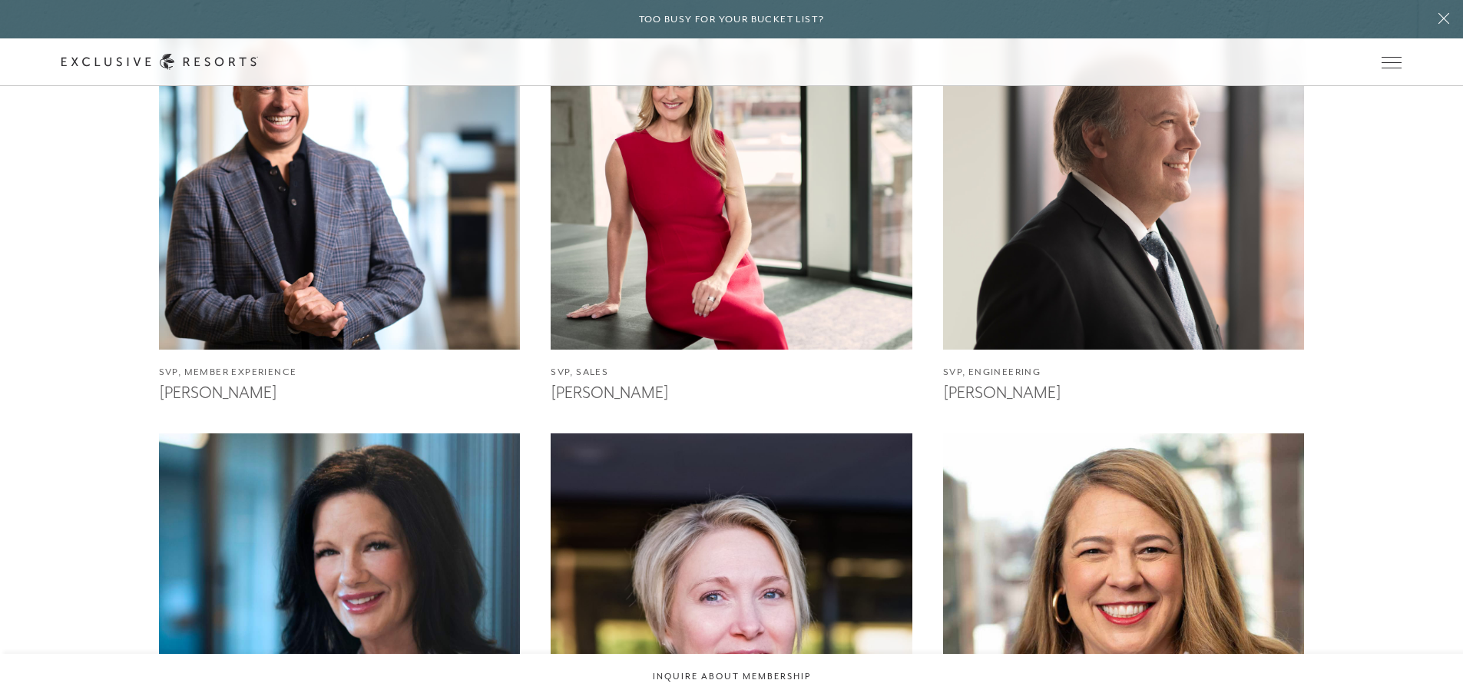
scroll to position [880, 0]
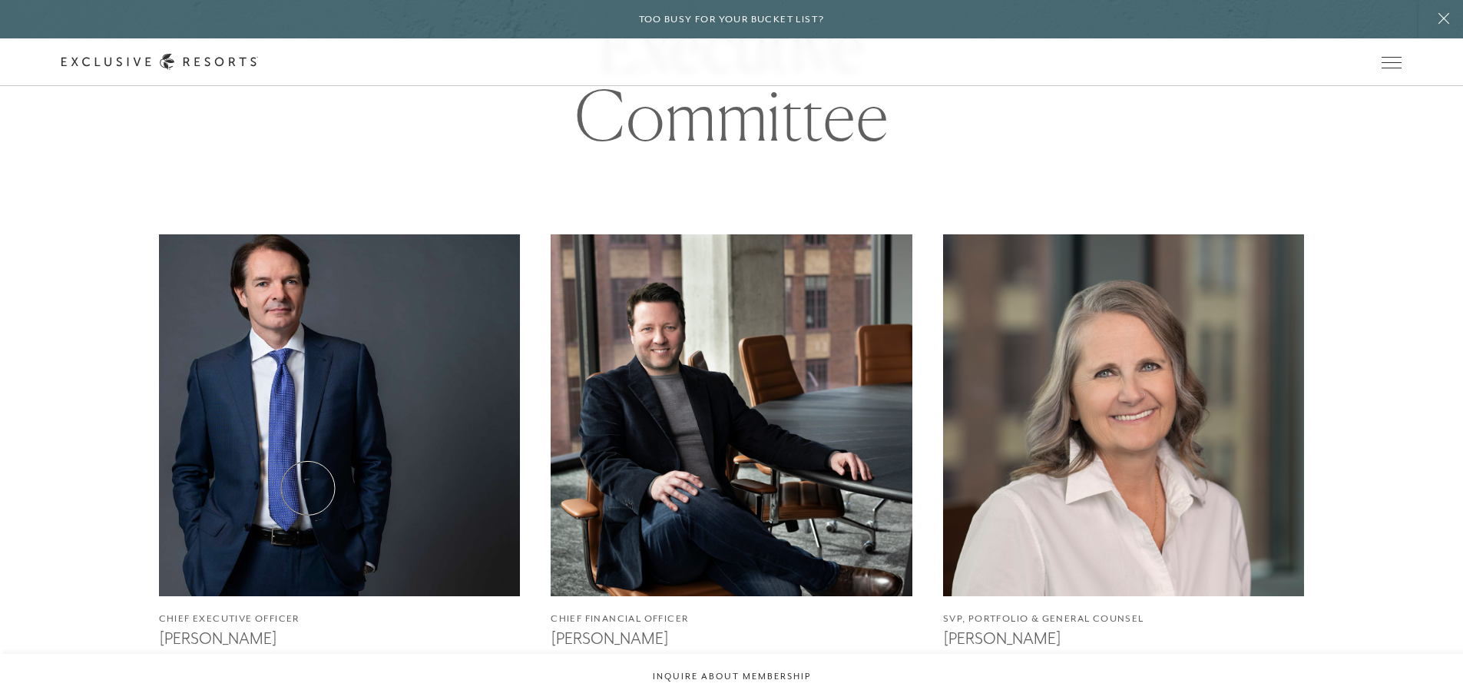
click at [308, 488] on img at bounding box center [340, 415] width 398 height 398
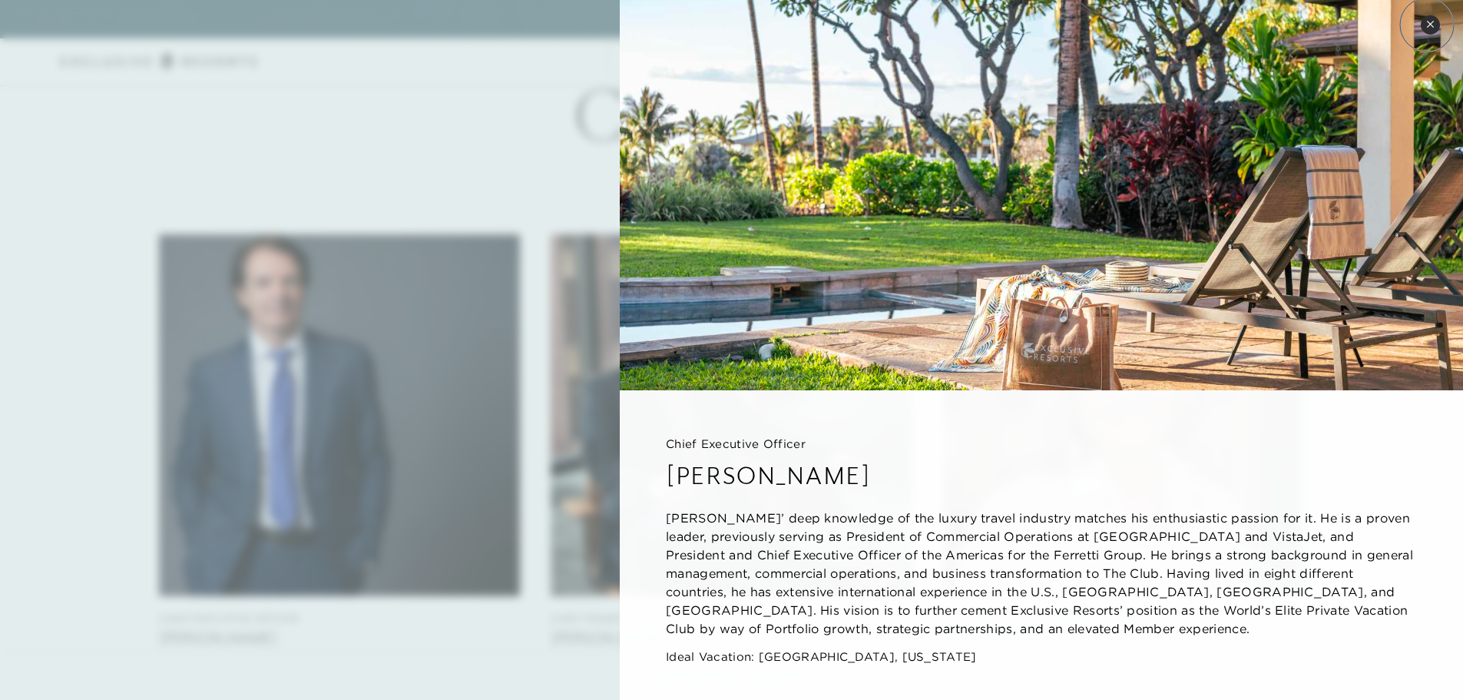
click at [1424, 19] on button "Close quickview" at bounding box center [1430, 24] width 19 height 19
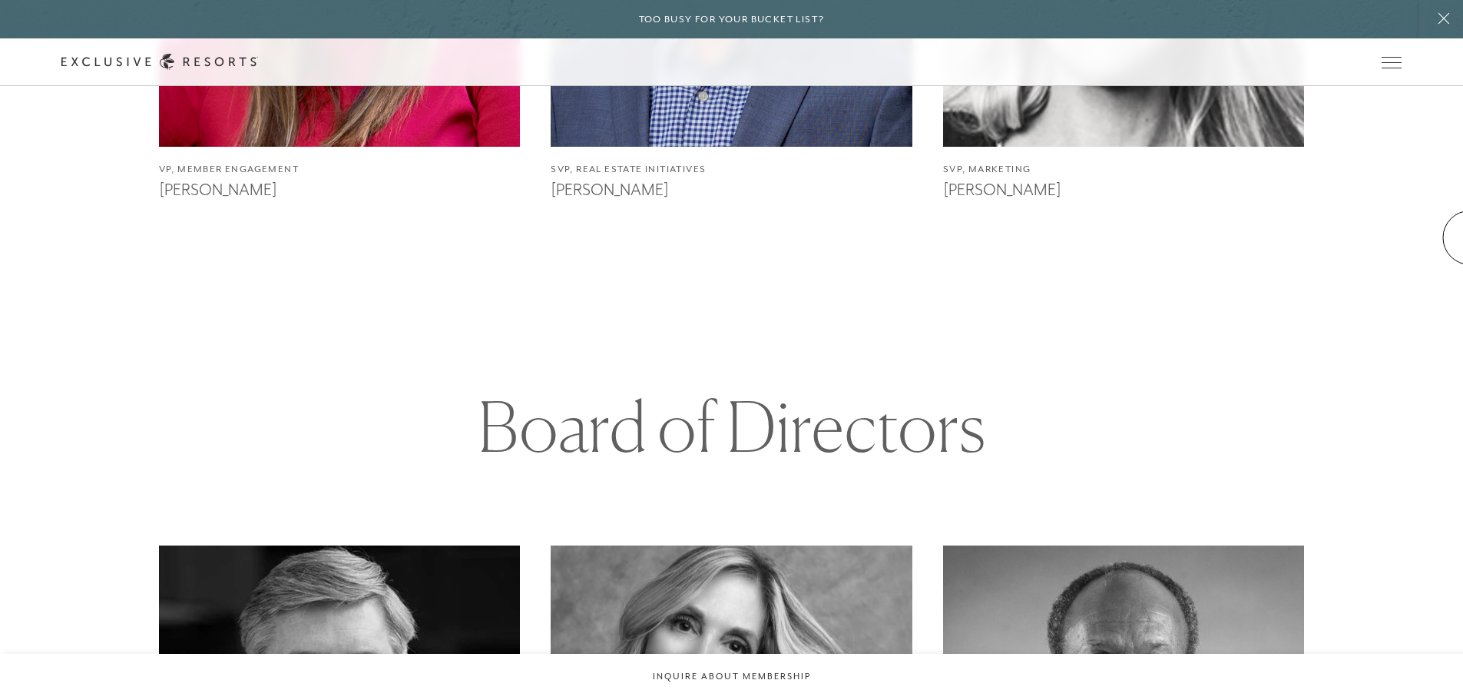
scroll to position [4107, 0]
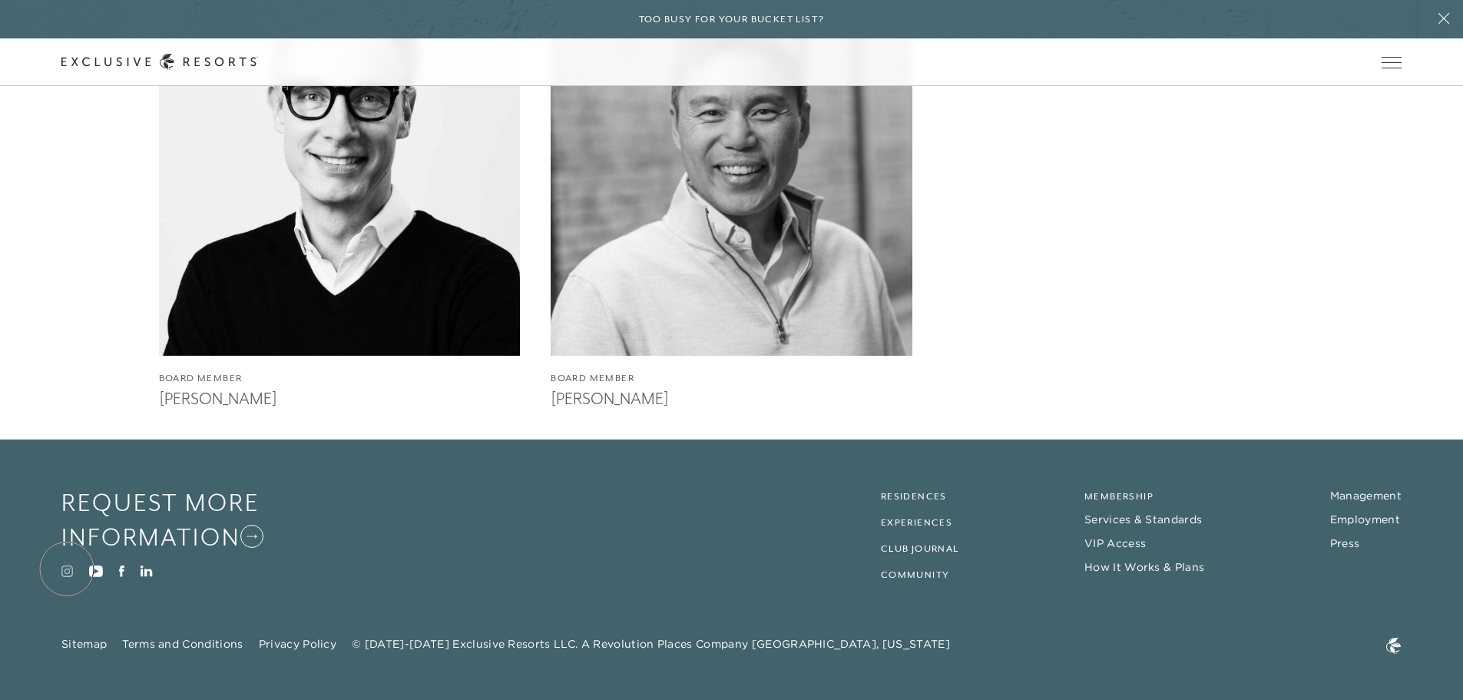
click at [67, 568] on icon at bounding box center [67, 571] width 12 height 12
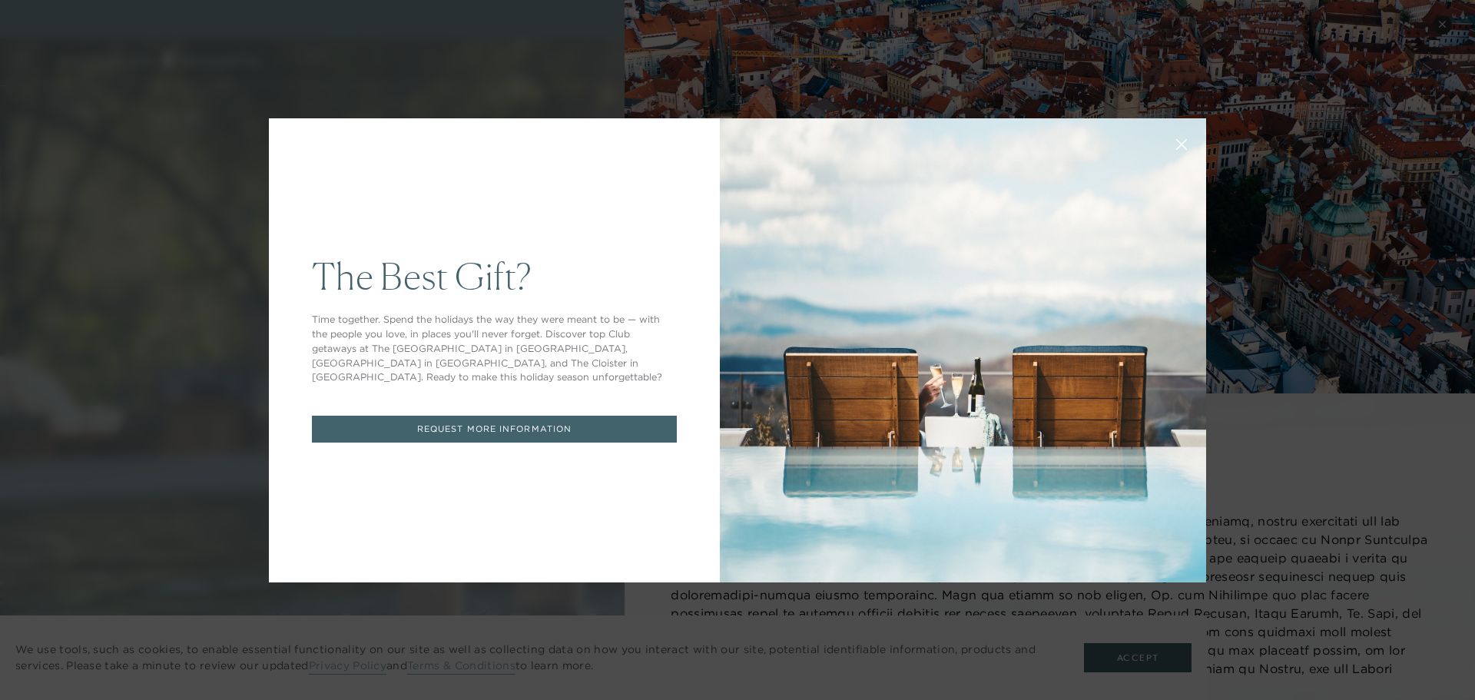
click at [1177, 144] on icon at bounding box center [1182, 144] width 10 height 10
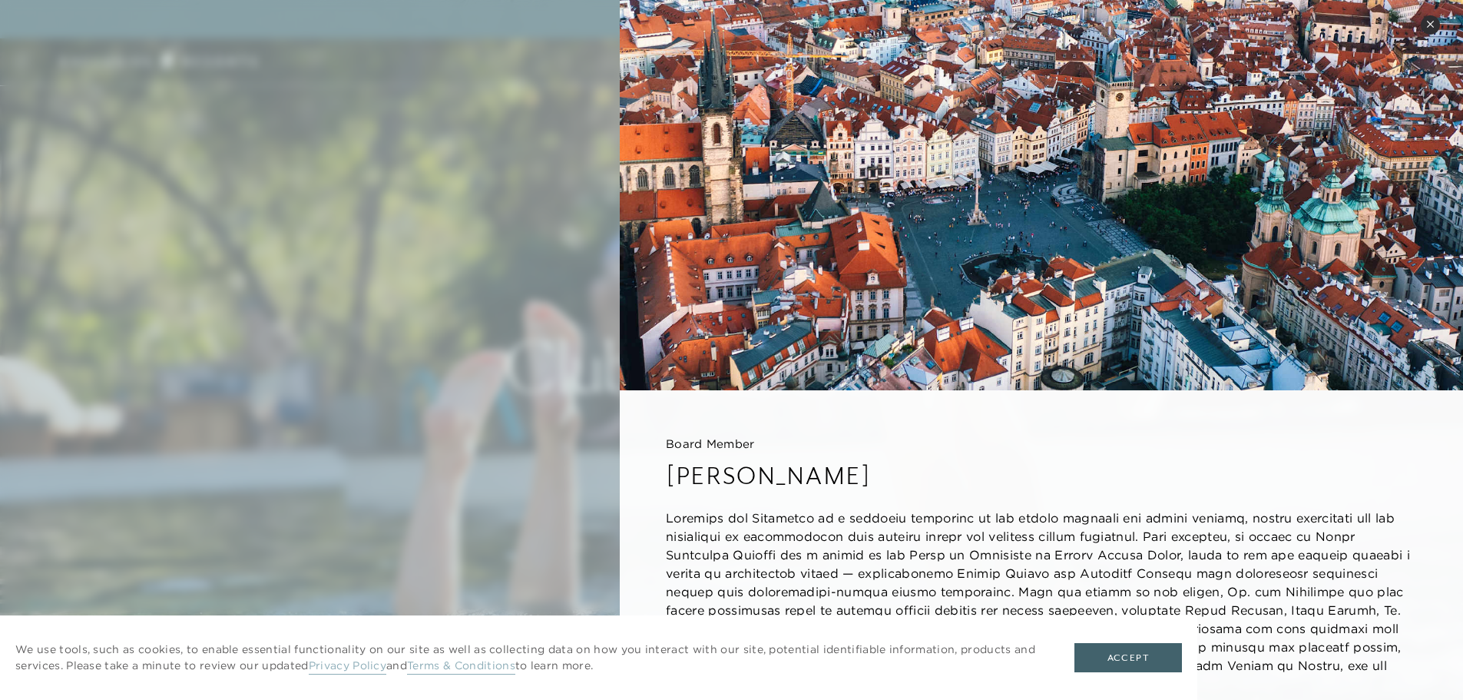
scroll to position [71, 0]
